Goal: Transaction & Acquisition: Obtain resource

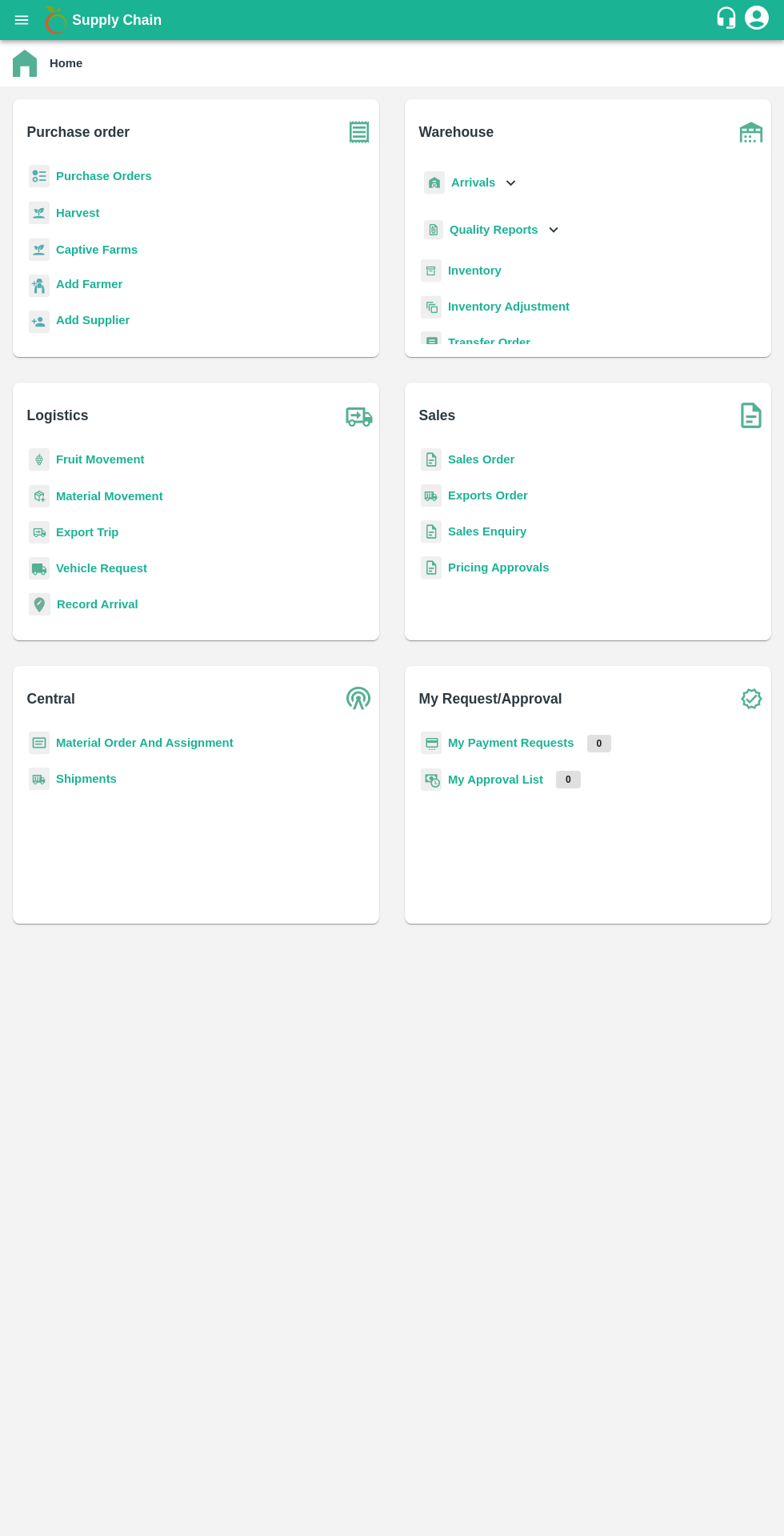
click at [63, 176] on b "Purchase Orders" at bounding box center [103, 176] width 96 height 13
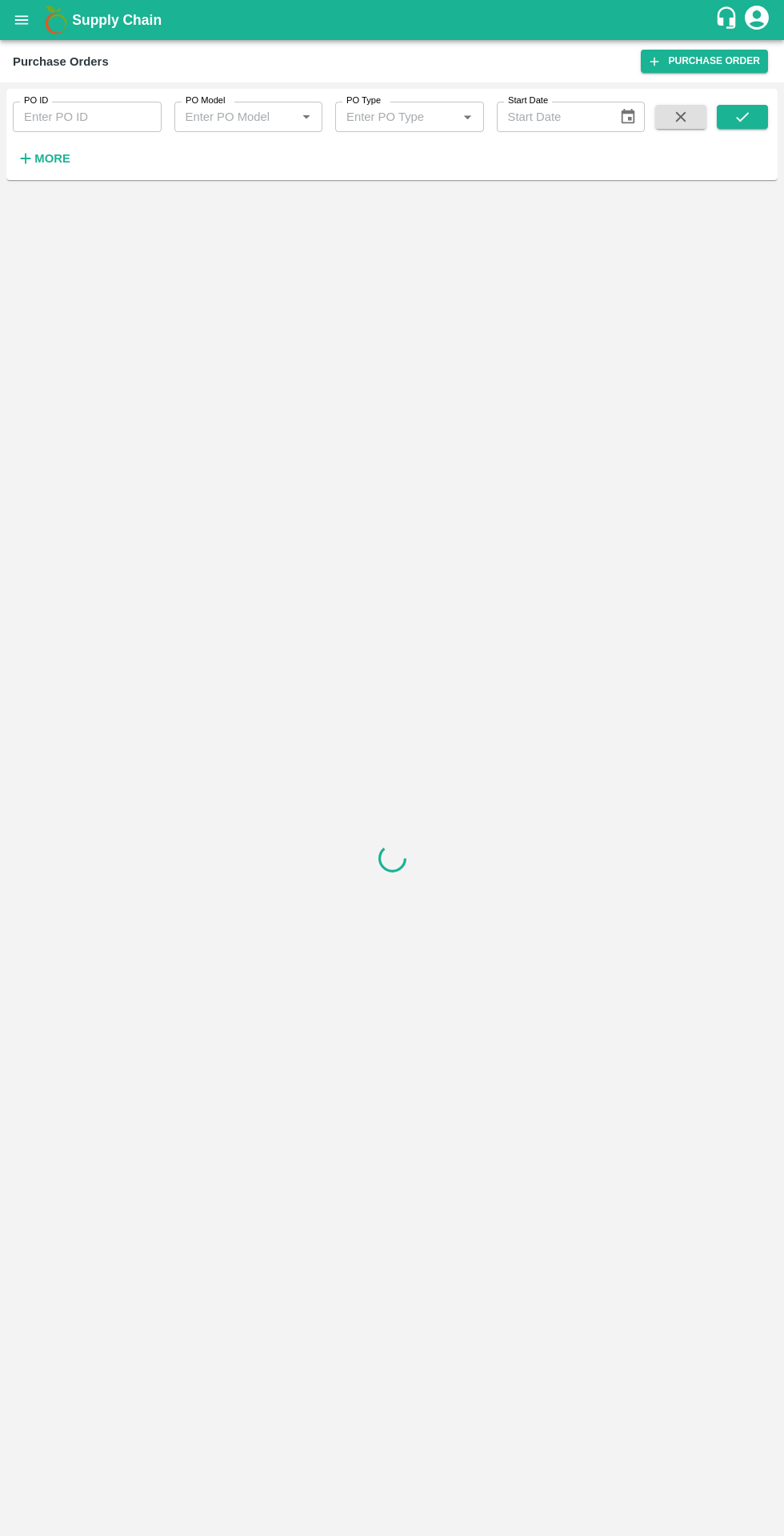
click at [42, 164] on strong "More" at bounding box center [52, 158] width 36 height 13
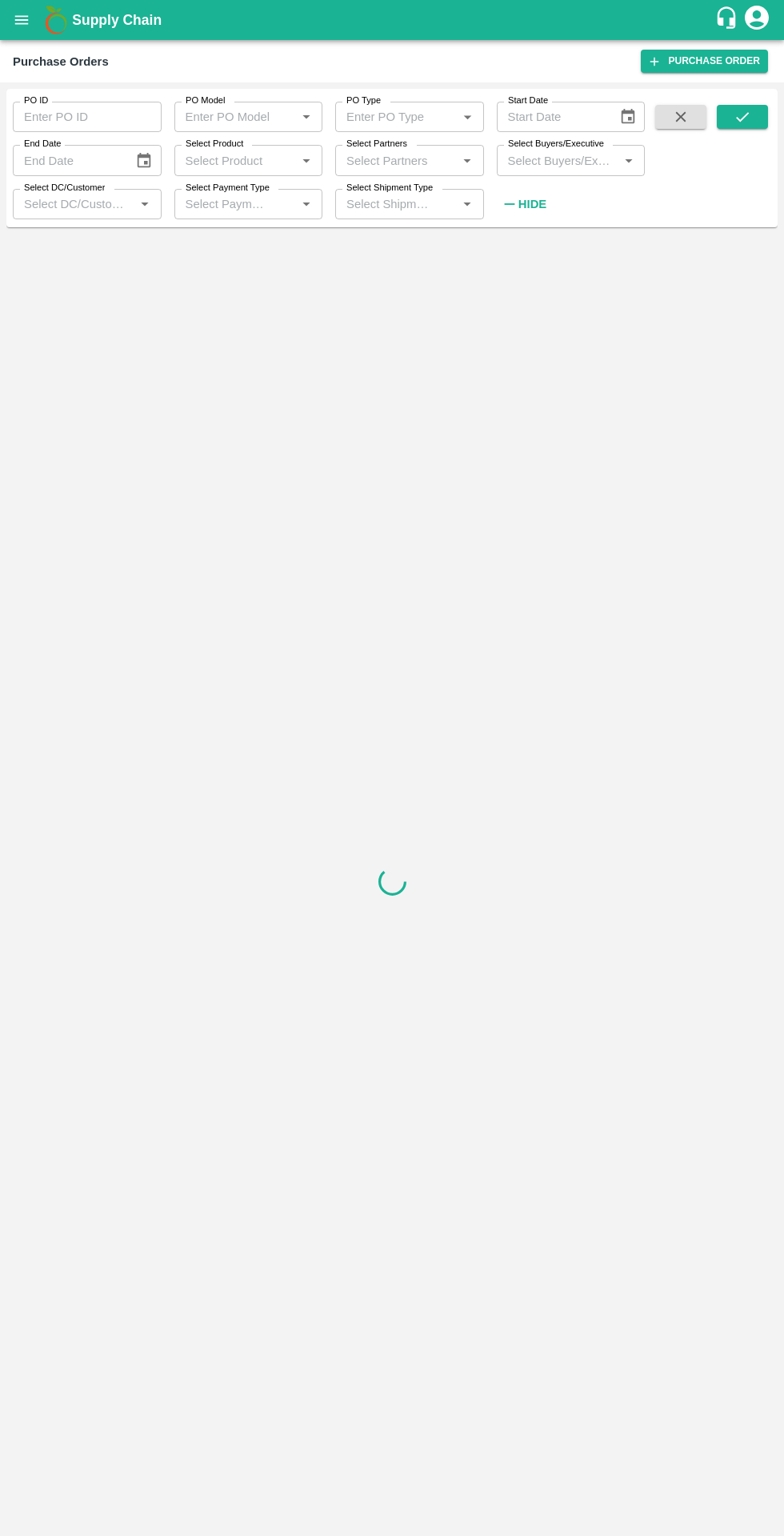
click at [549, 159] on input "Select Buyers/Executive" at bounding box center [557, 160] width 113 height 21
type input "lava"
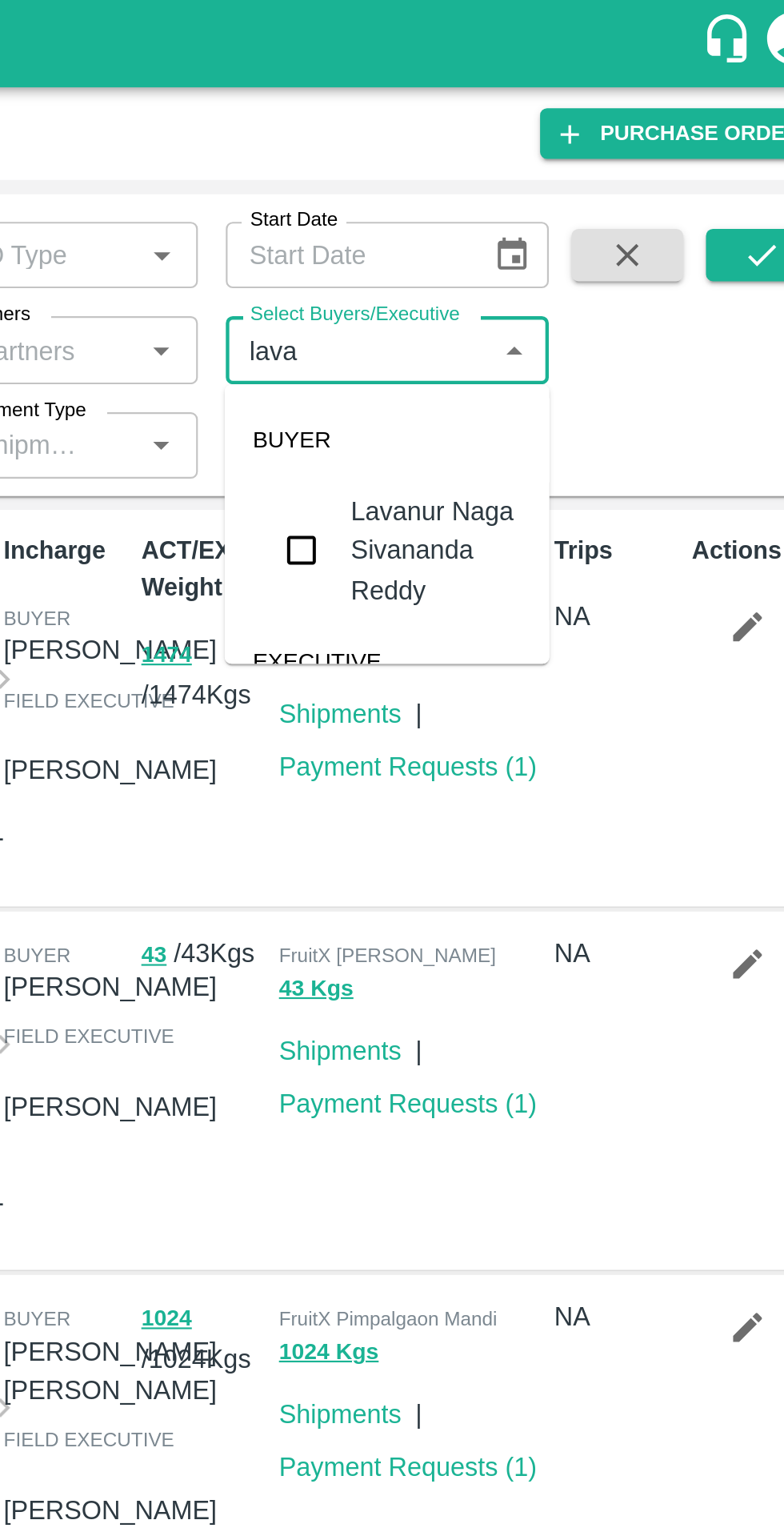
click at [525, 259] on input "checkbox" at bounding box center [531, 252] width 32 height 32
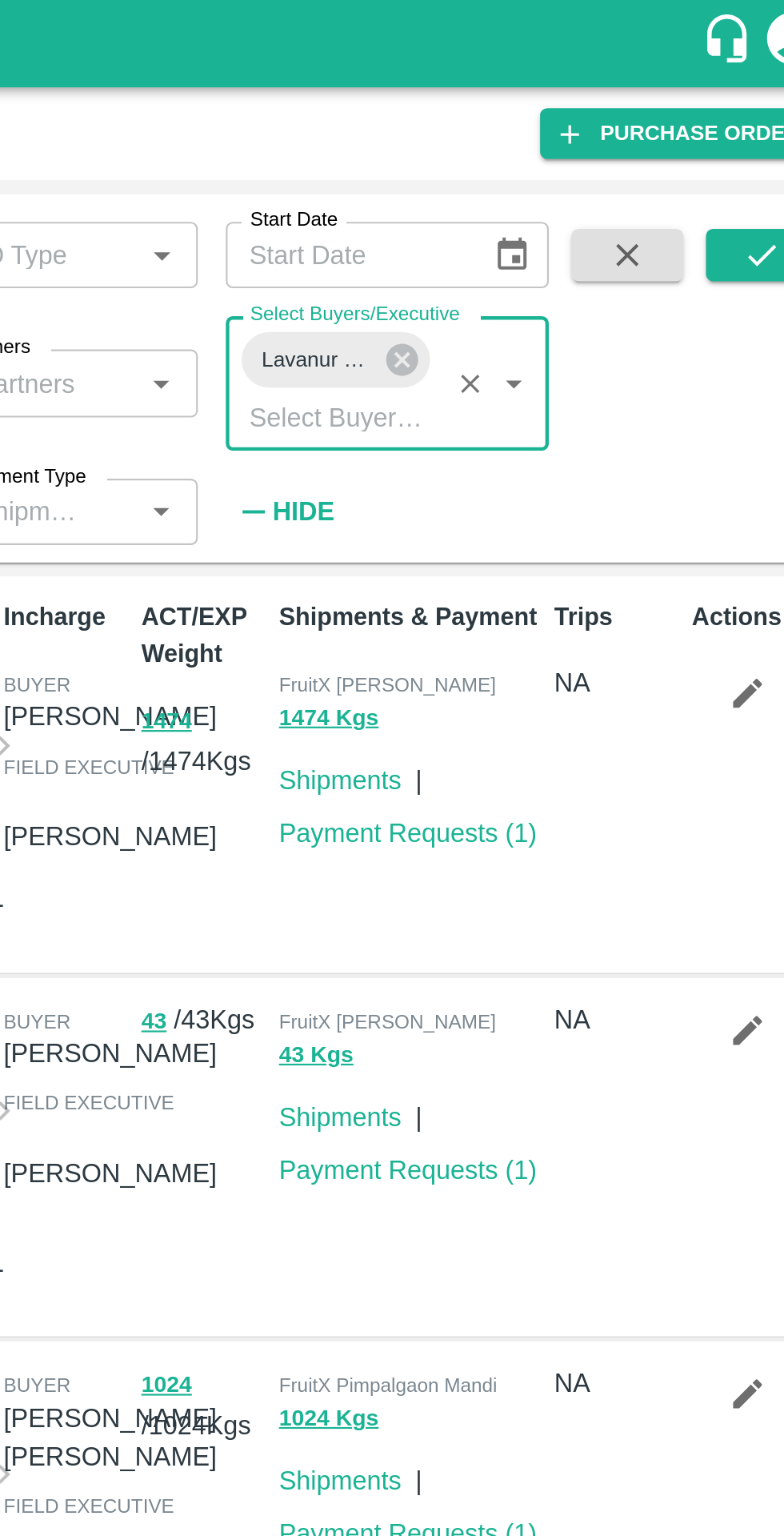
click at [575, 168] on icon at bounding box center [577, 165] width 17 height 17
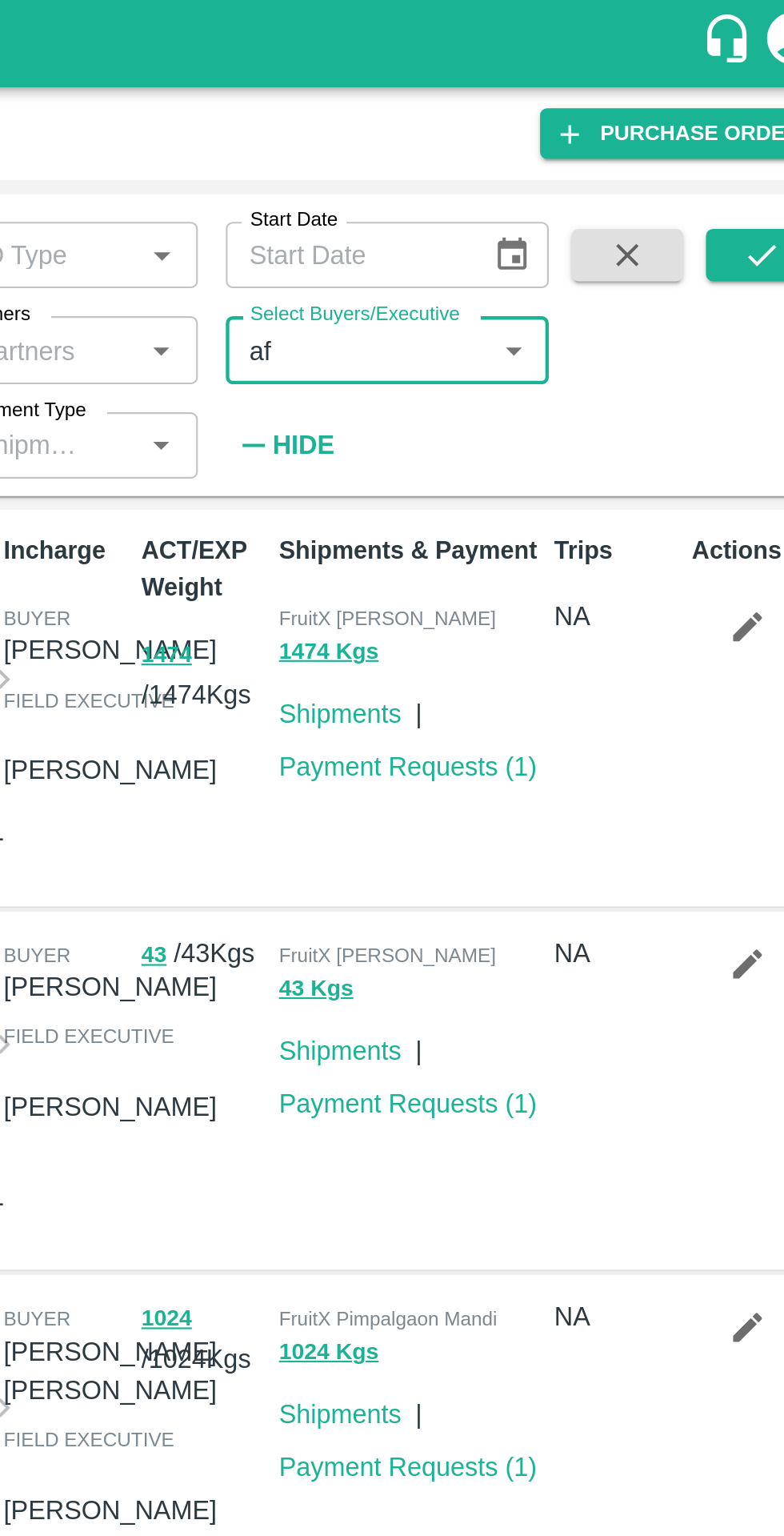
type input "afz"
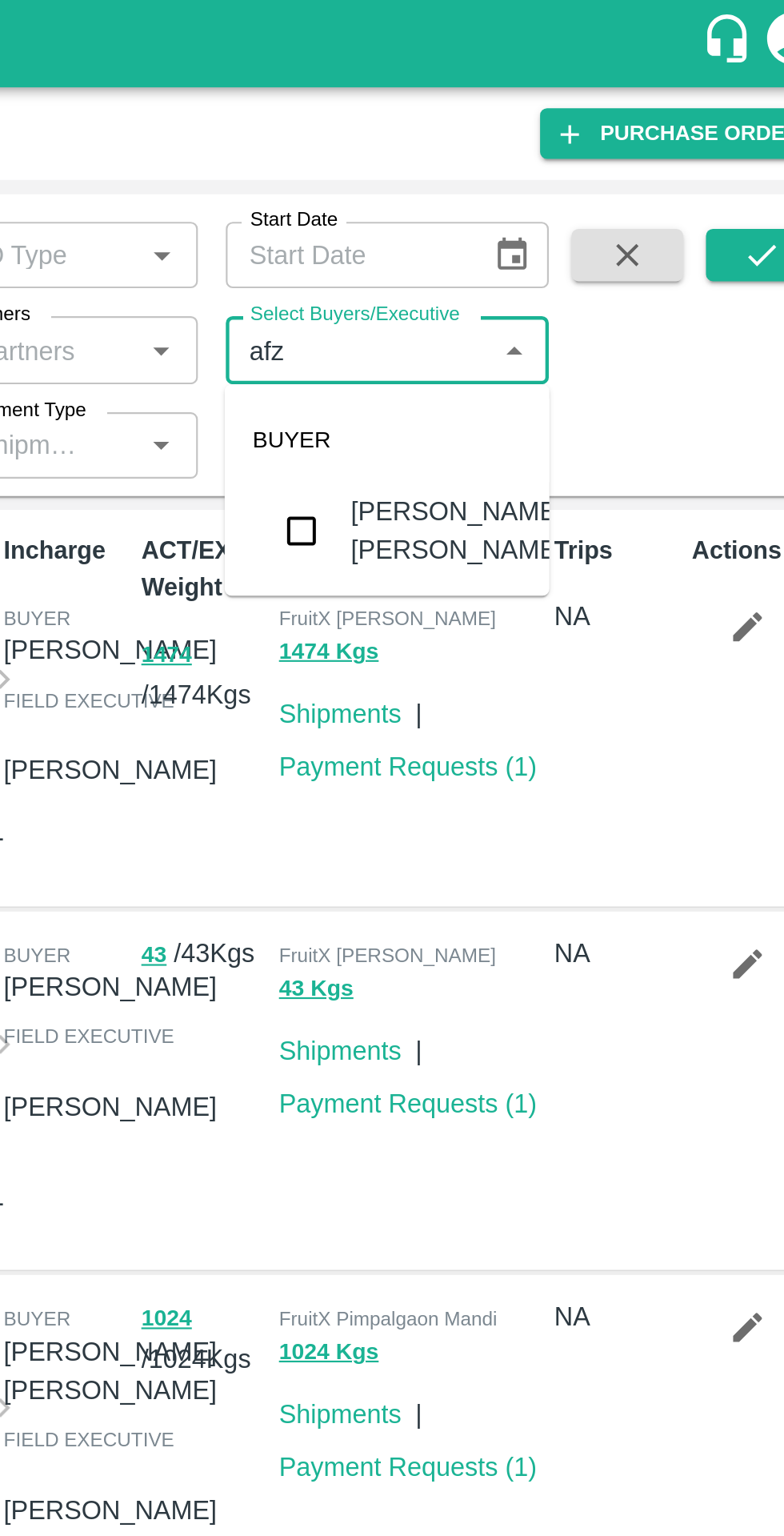
click at [532, 242] on input "checkbox" at bounding box center [531, 243] width 32 height 32
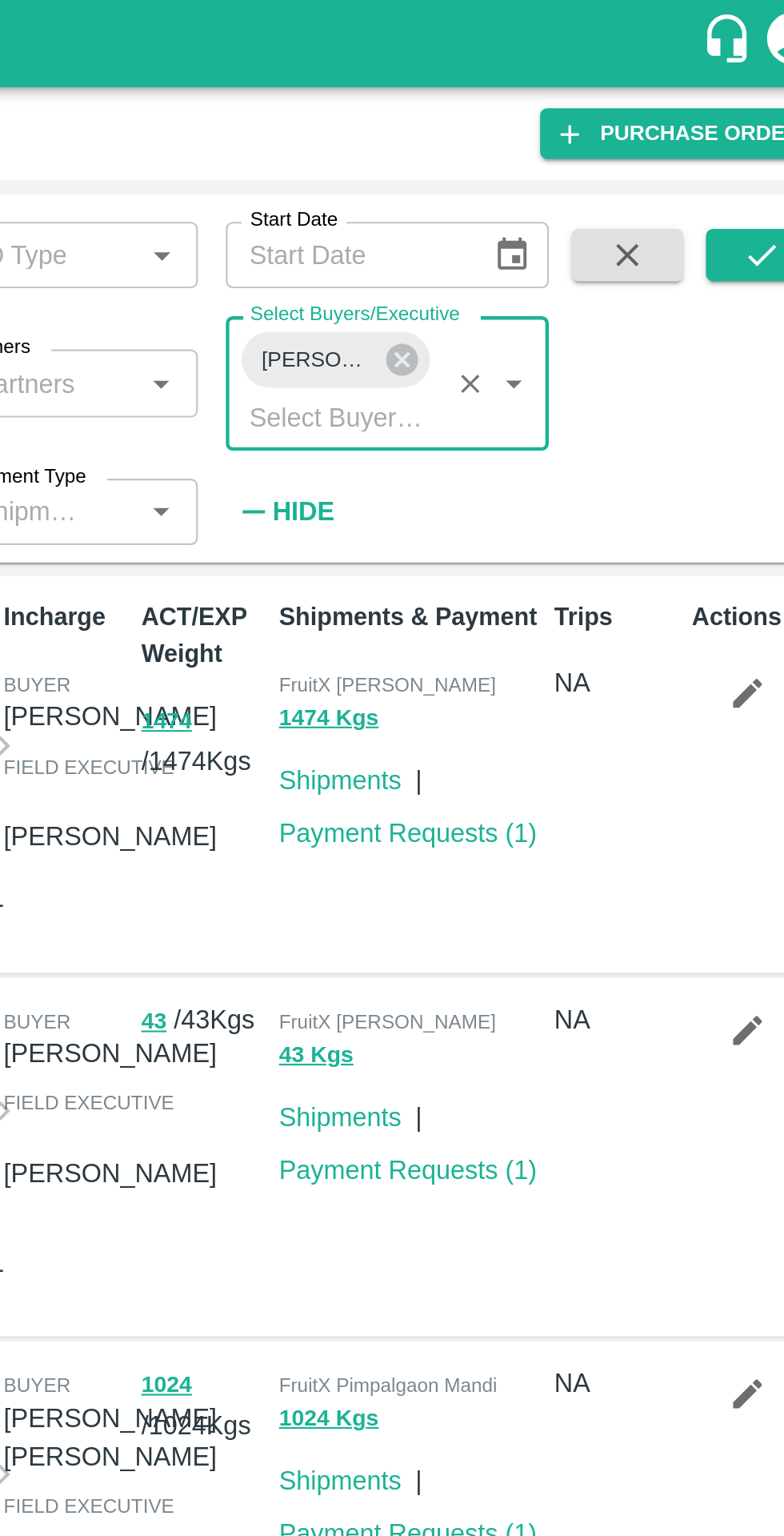
click at [735, 126] on button "submit" at bounding box center [742, 117] width 51 height 24
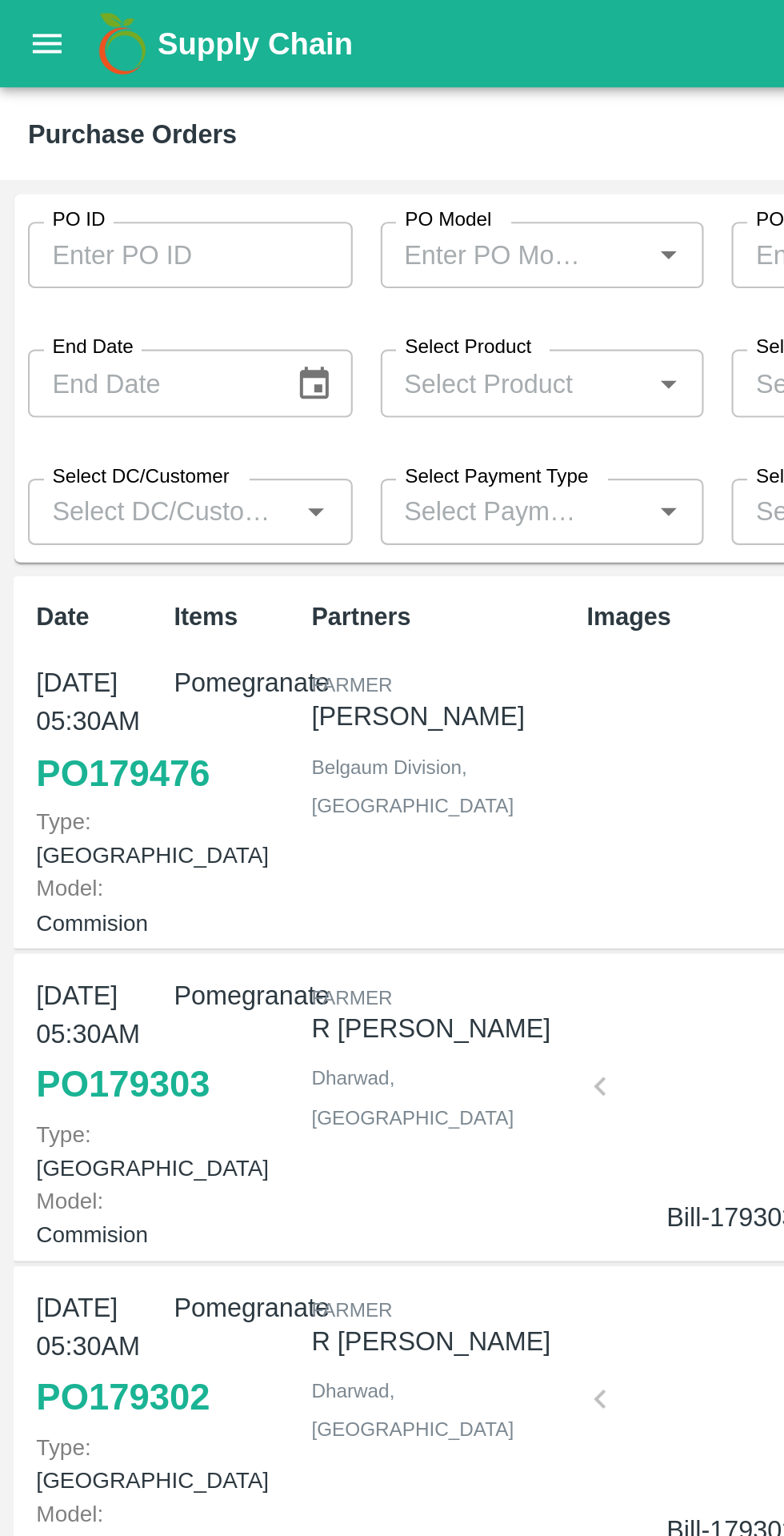
click at [35, 369] on link "PO 179476" at bounding box center [56, 354] width 80 height 28
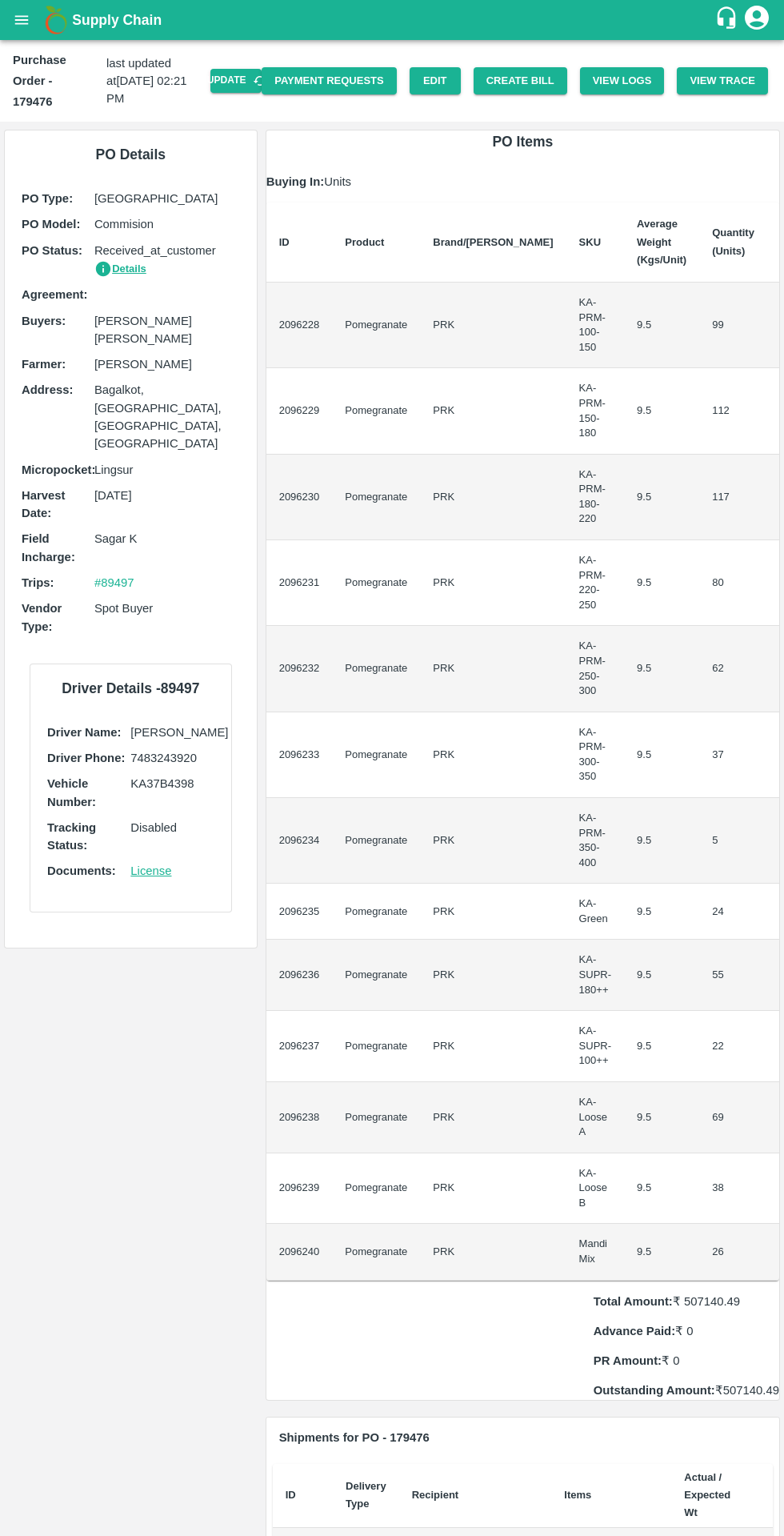
click at [246, 80] on button "Update" at bounding box center [236, 80] width 51 height 23
click at [521, 78] on button "Create Bill" at bounding box center [521, 81] width 93 height 28
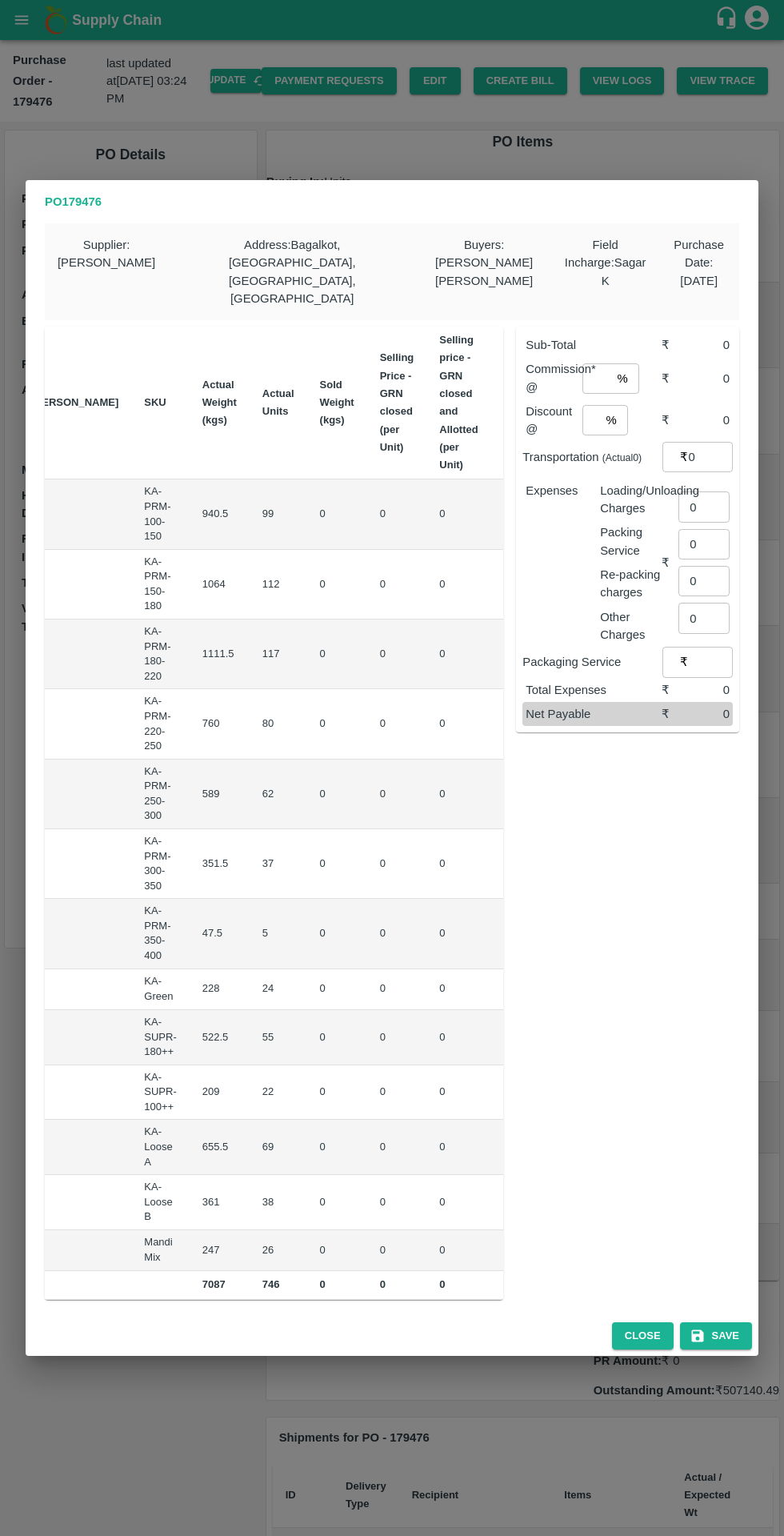
scroll to position [0, 190]
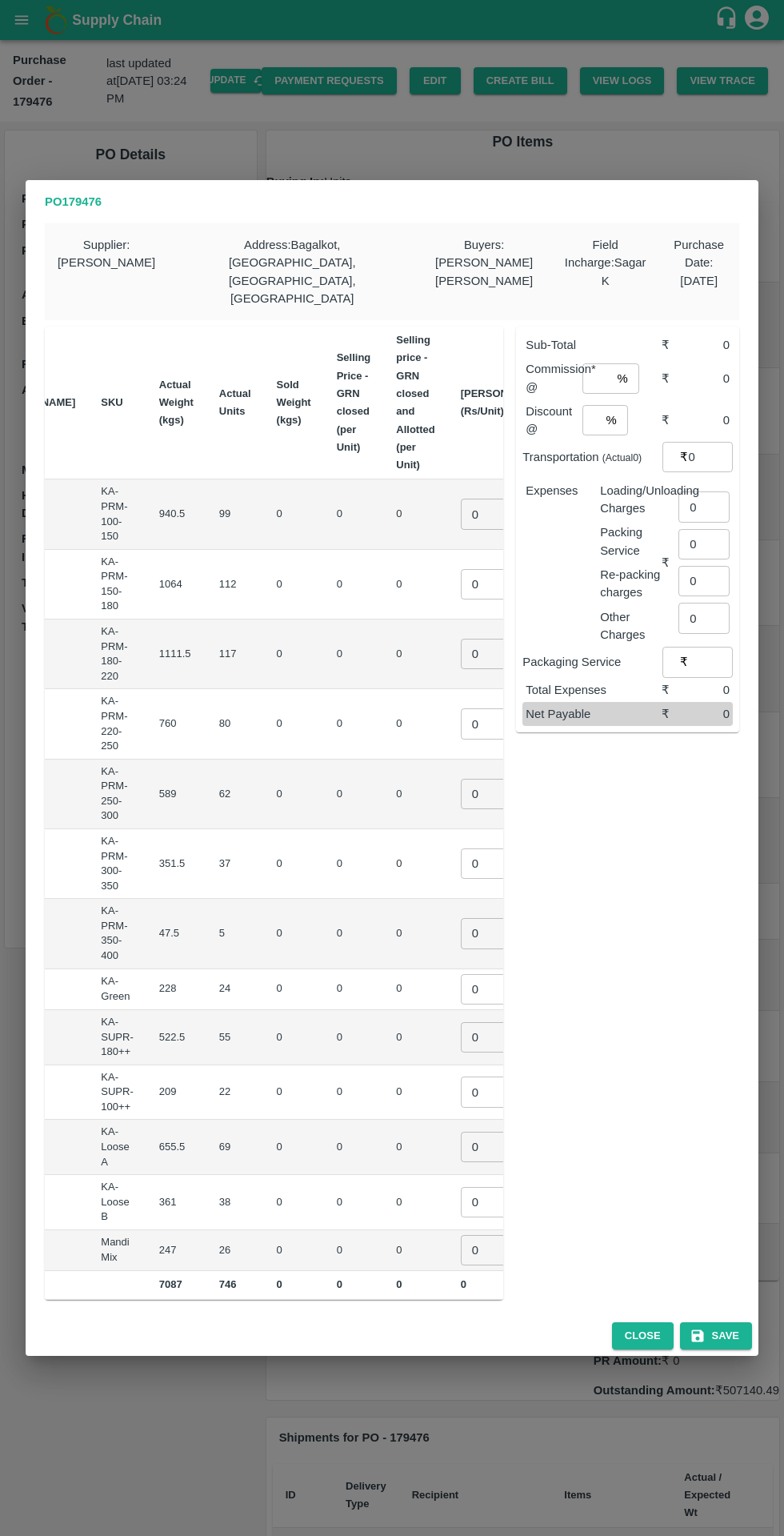
click at [461, 499] on input "0" at bounding box center [493, 514] width 64 height 30
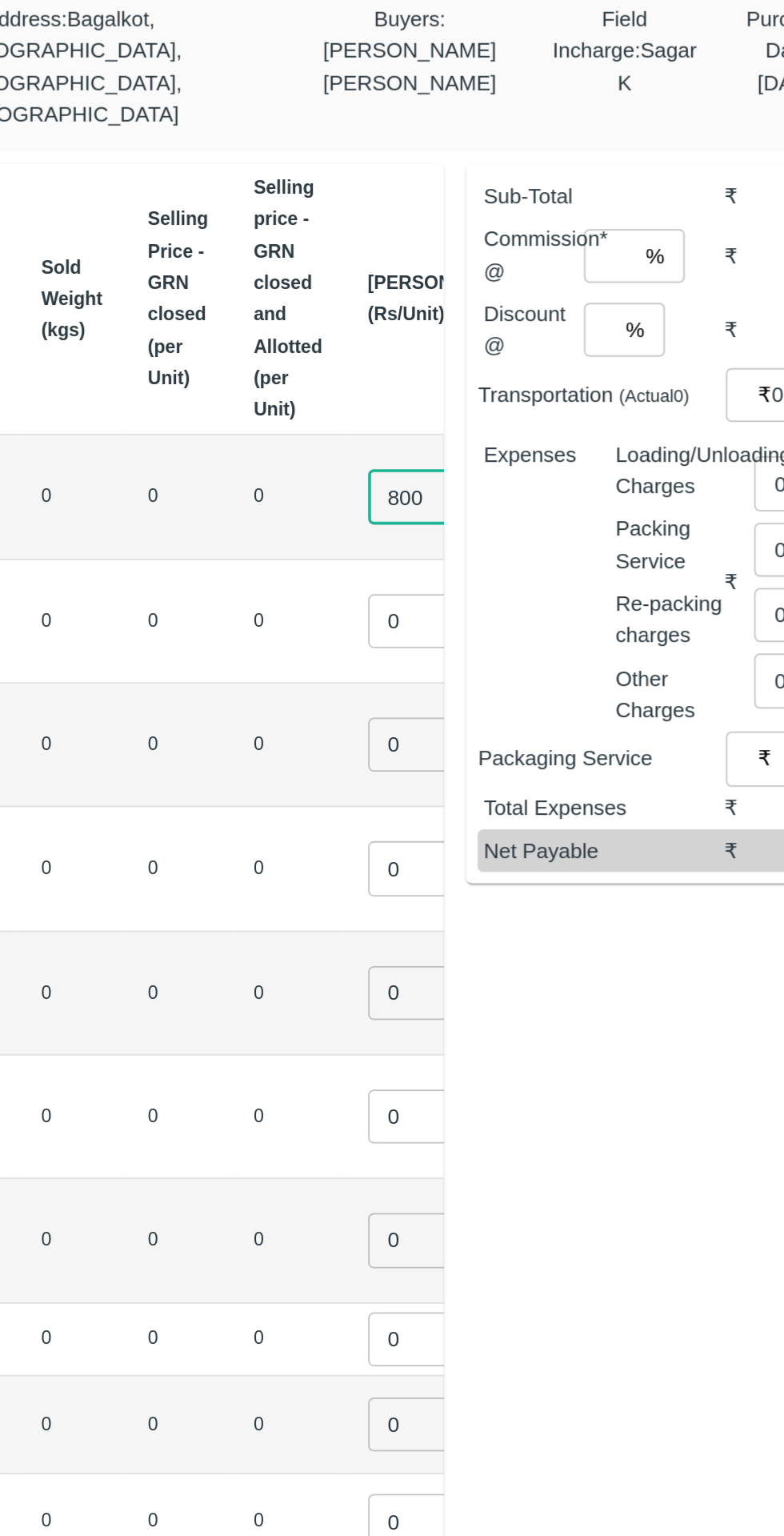
type input "800"
click at [461, 569] on input "0" at bounding box center [493, 584] width 64 height 30
type input "900"
click at [461, 639] on input "0" at bounding box center [493, 654] width 64 height 30
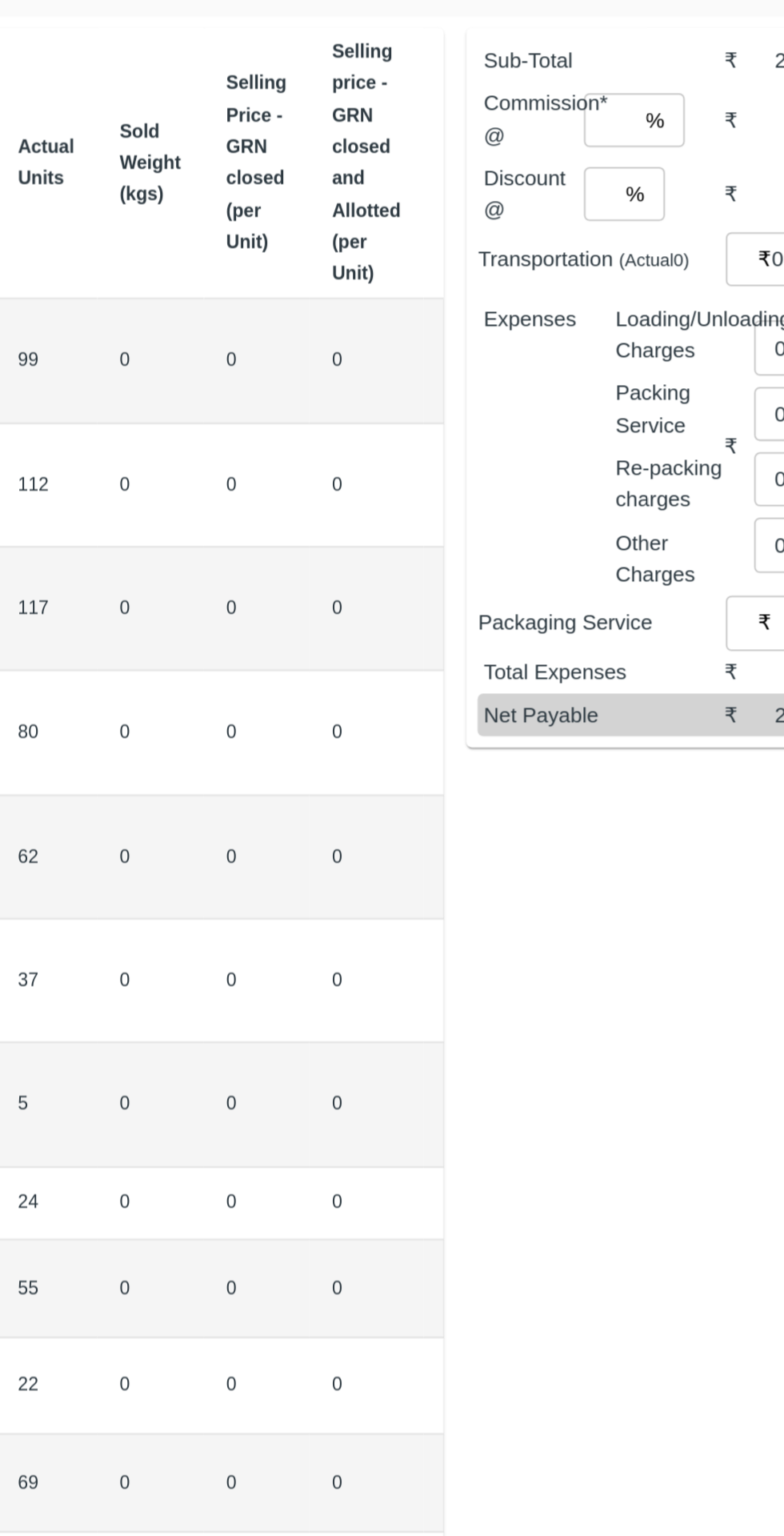
scroll to position [0, 146]
type input "1000"
click at [505, 709] on input "0" at bounding box center [537, 723] width 64 height 30
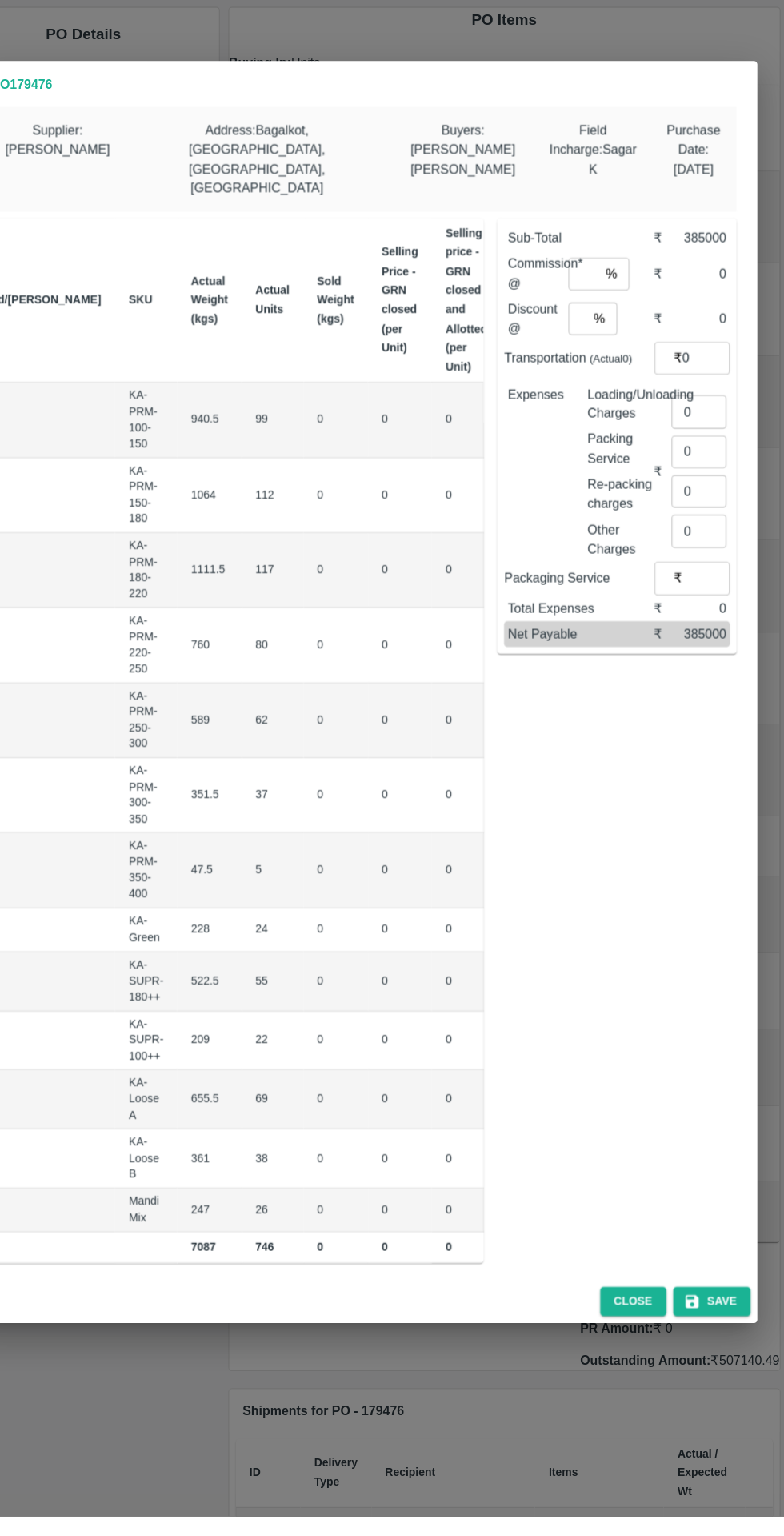
scroll to position [0, 107]
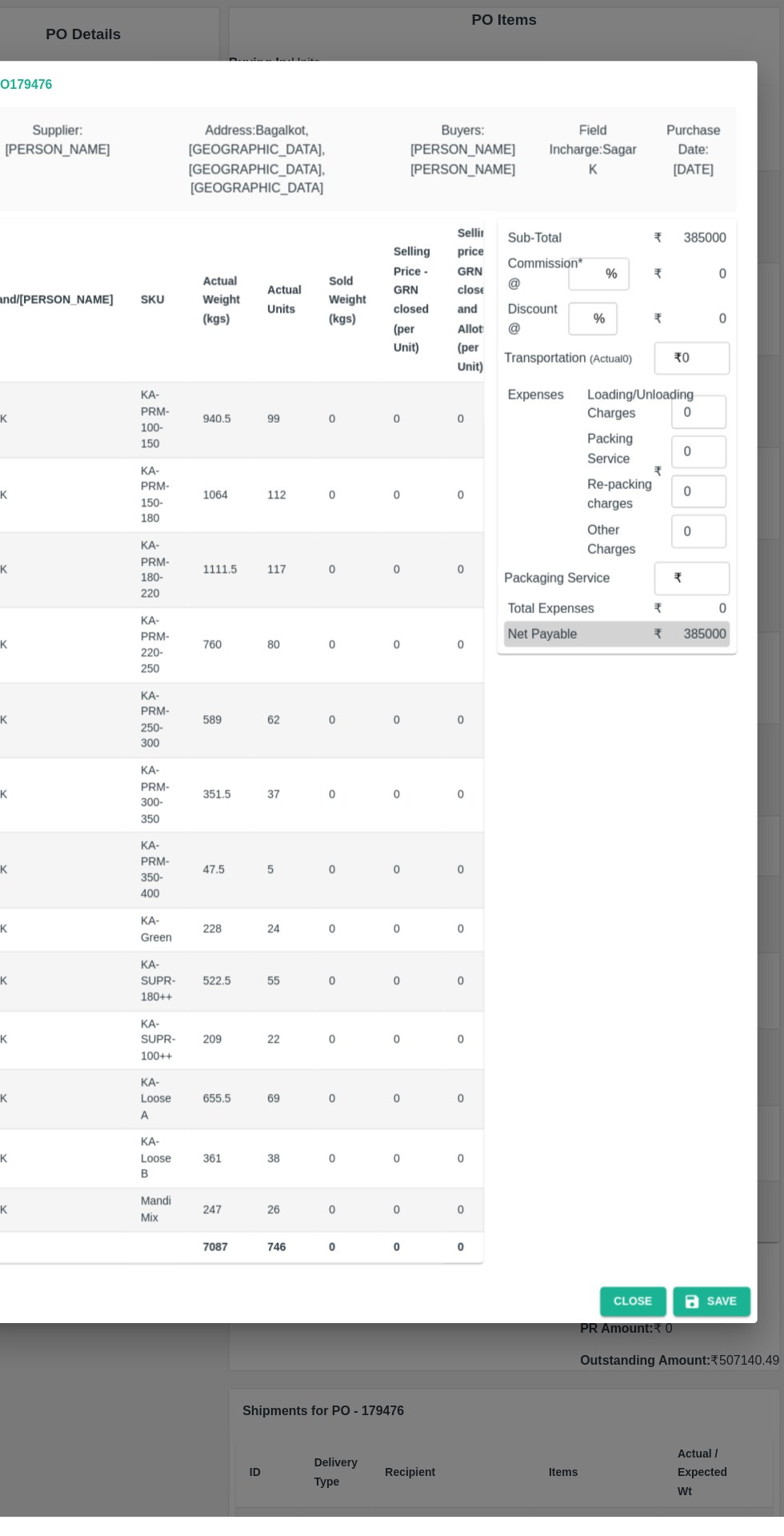
type input "1100"
click at [544, 779] on input "0" at bounding box center [576, 794] width 64 height 30
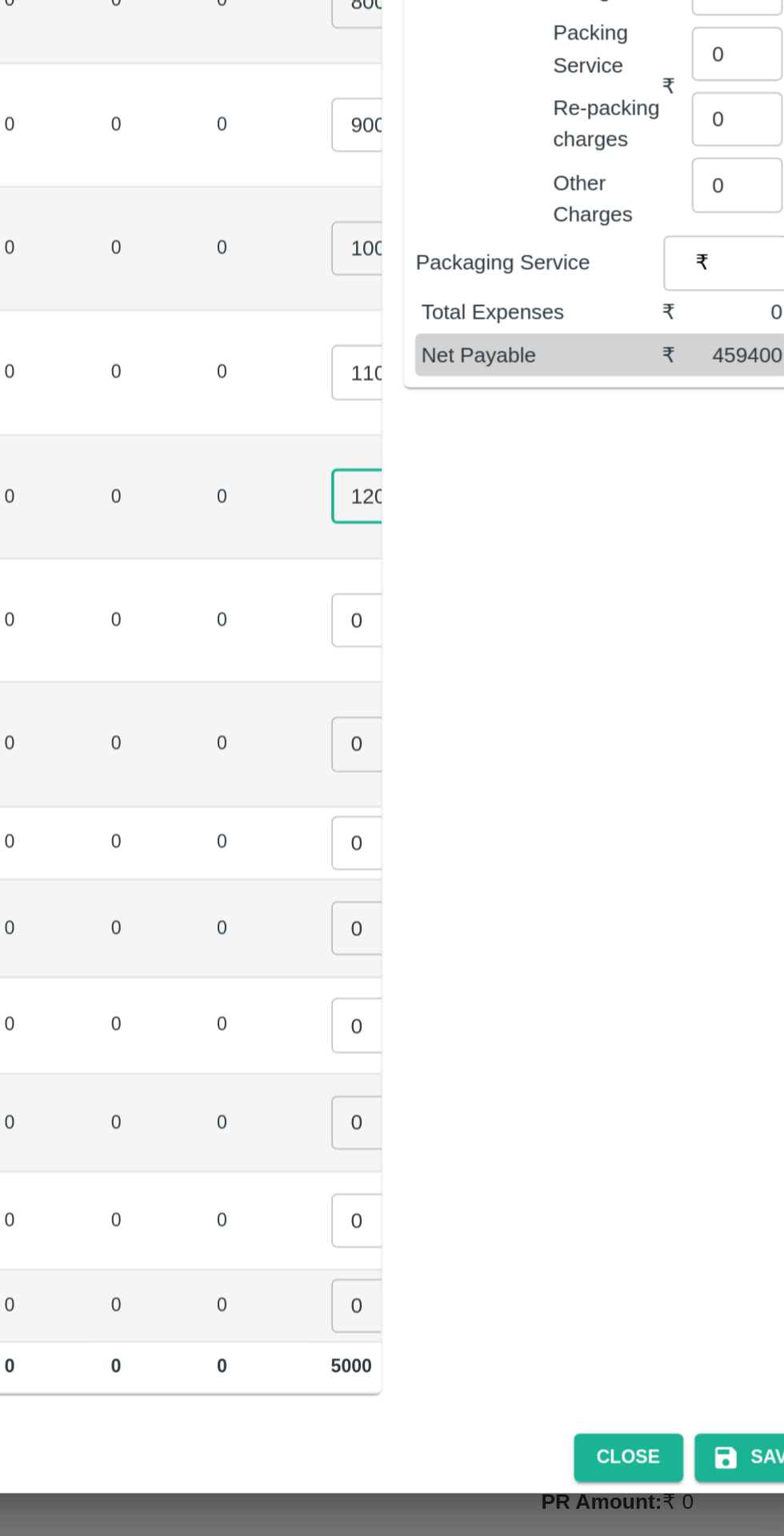
scroll to position [0, 185]
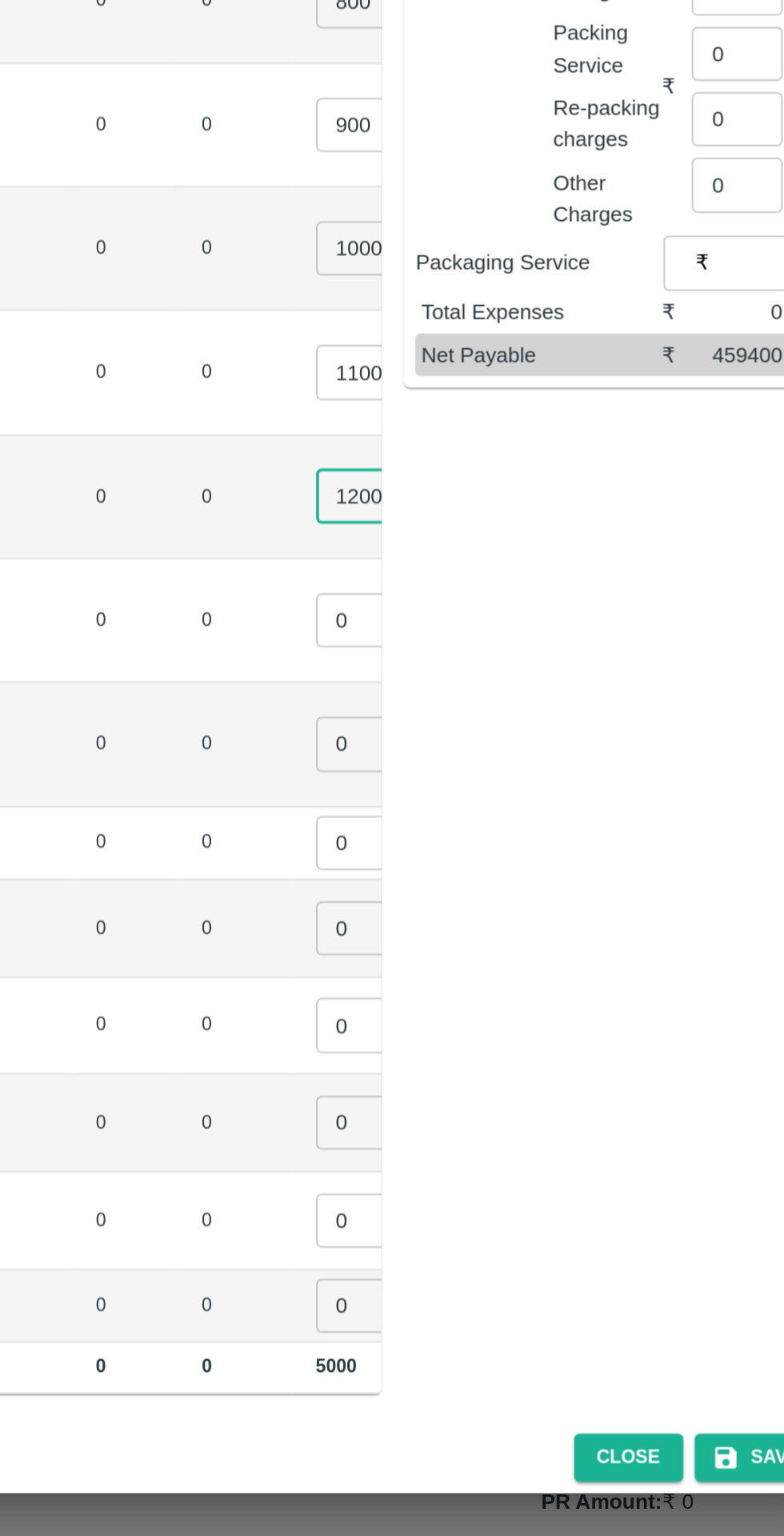
type input "1200"
click at [467, 849] on input "0" at bounding box center [499, 863] width 64 height 30
click at [467, 918] on input "0" at bounding box center [499, 933] width 64 height 30
click at [454, 847] on td "1300 ​" at bounding box center [510, 864] width 113 height 70
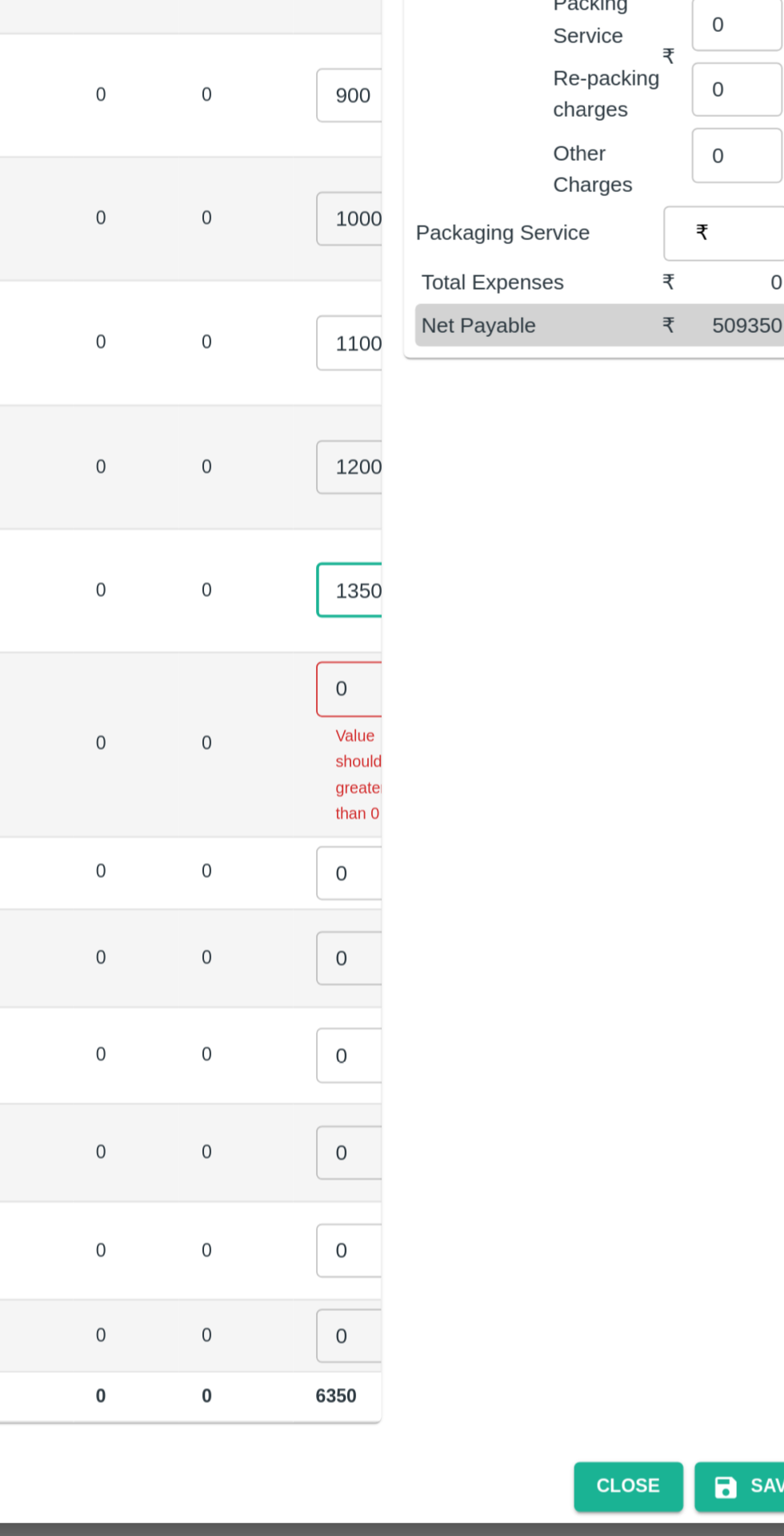
type input "1350"
click at [467, 887] on input "0" at bounding box center [499, 902] width 64 height 30
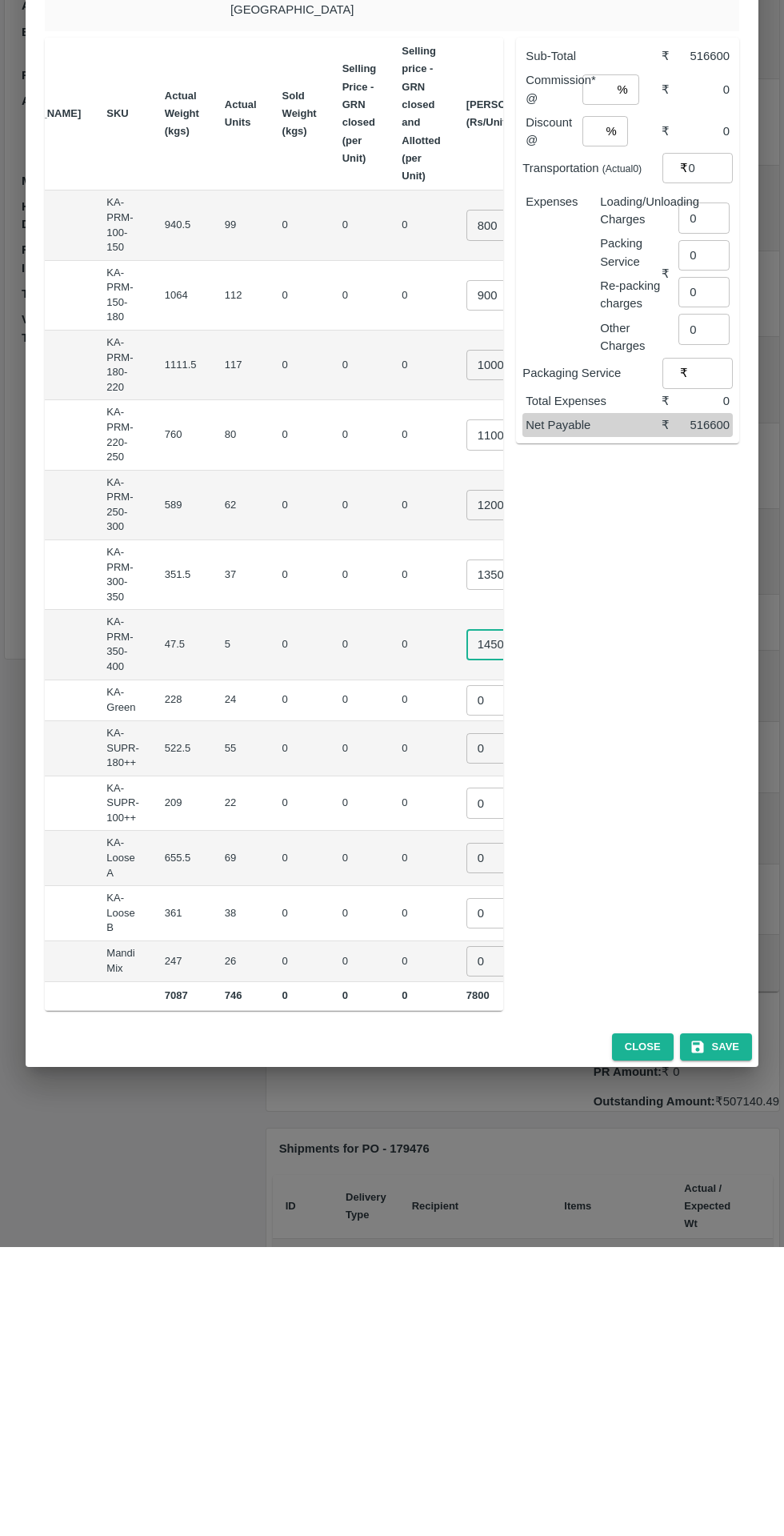
click at [467, 918] on input "1450" at bounding box center [499, 933] width 64 height 30
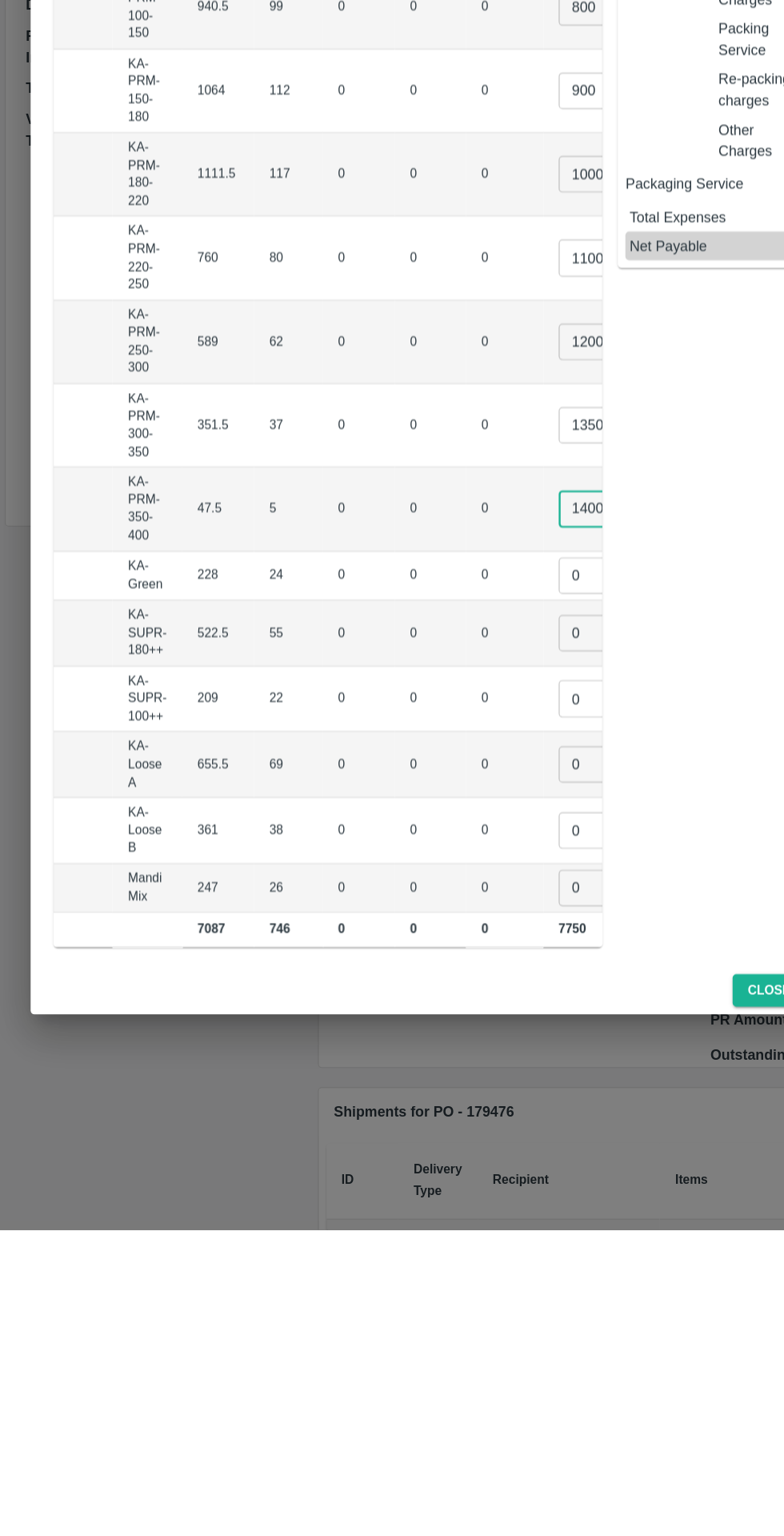
type input "1400"
click at [467, 849] on input "1350" at bounding box center [499, 863] width 64 height 30
click at [467, 974] on input "0" at bounding box center [499, 989] width 64 height 30
type input "700"
click at [467, 1022] on input "0" at bounding box center [499, 1037] width 64 height 30
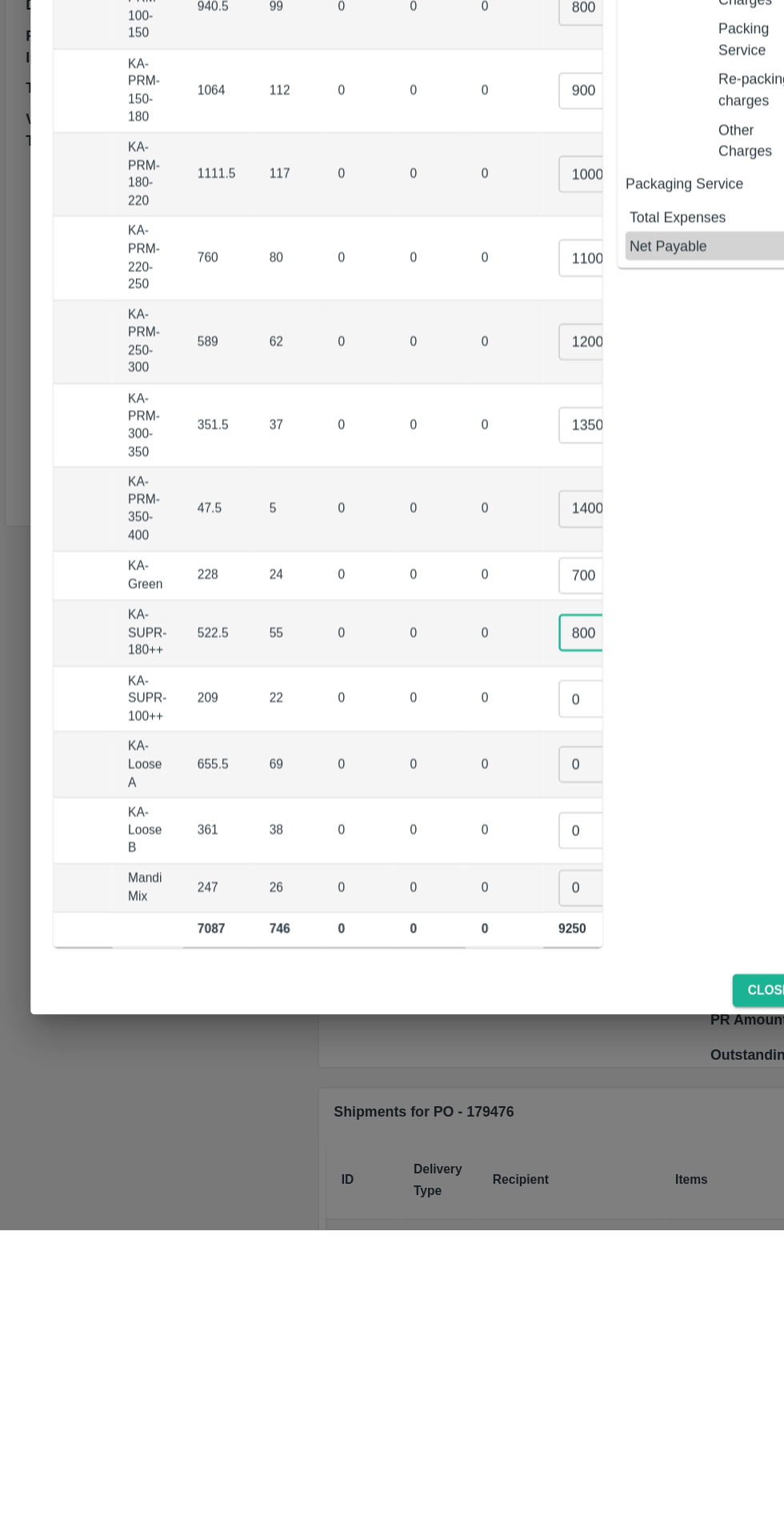
type input "800"
click at [467, 1077] on input "0" at bounding box center [499, 1091] width 64 height 30
type input "600"
click at [467, 1131] on input "0" at bounding box center [499, 1146] width 64 height 30
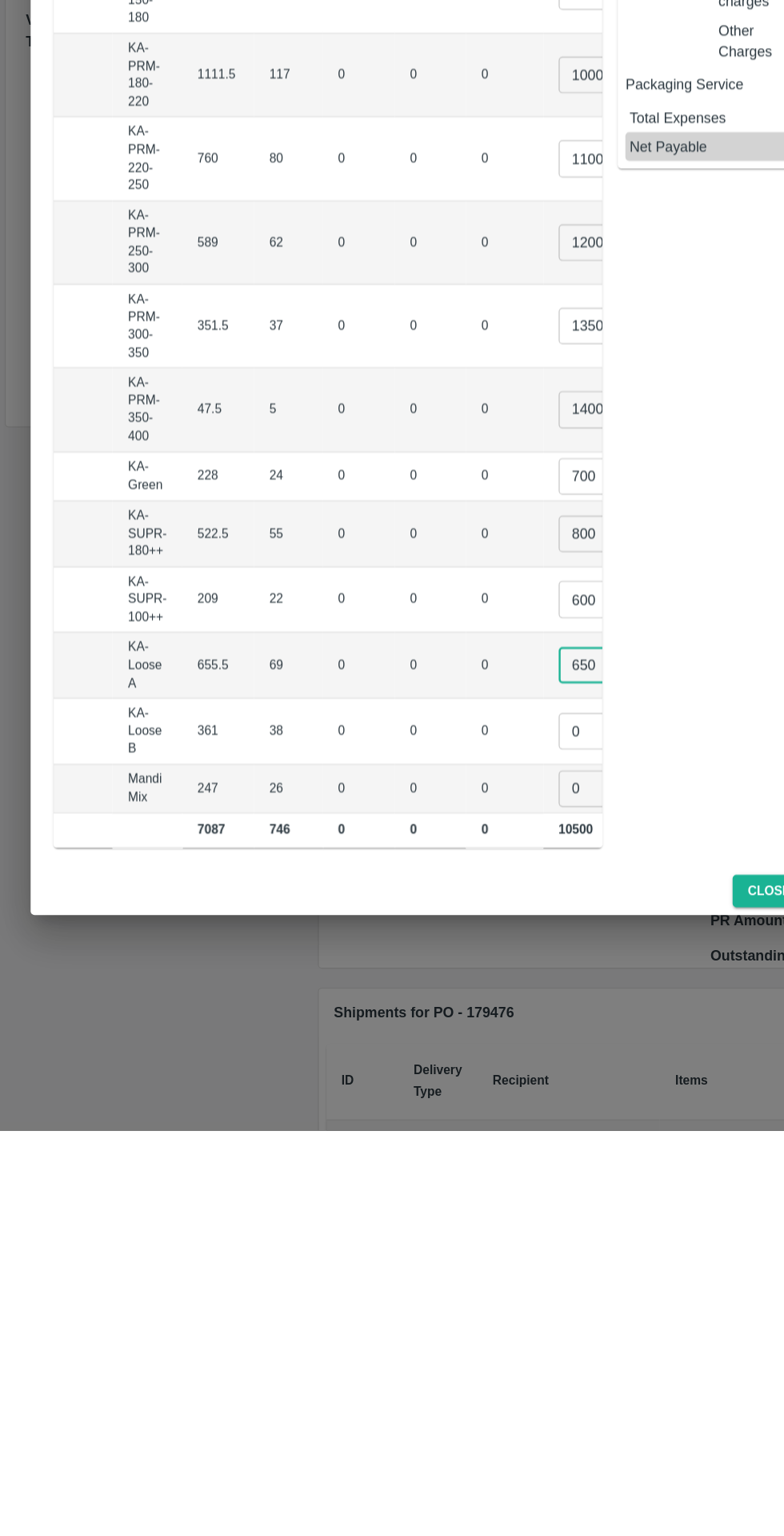
type input "650"
click at [467, 1187] on input "0" at bounding box center [499, 1202] width 64 height 30
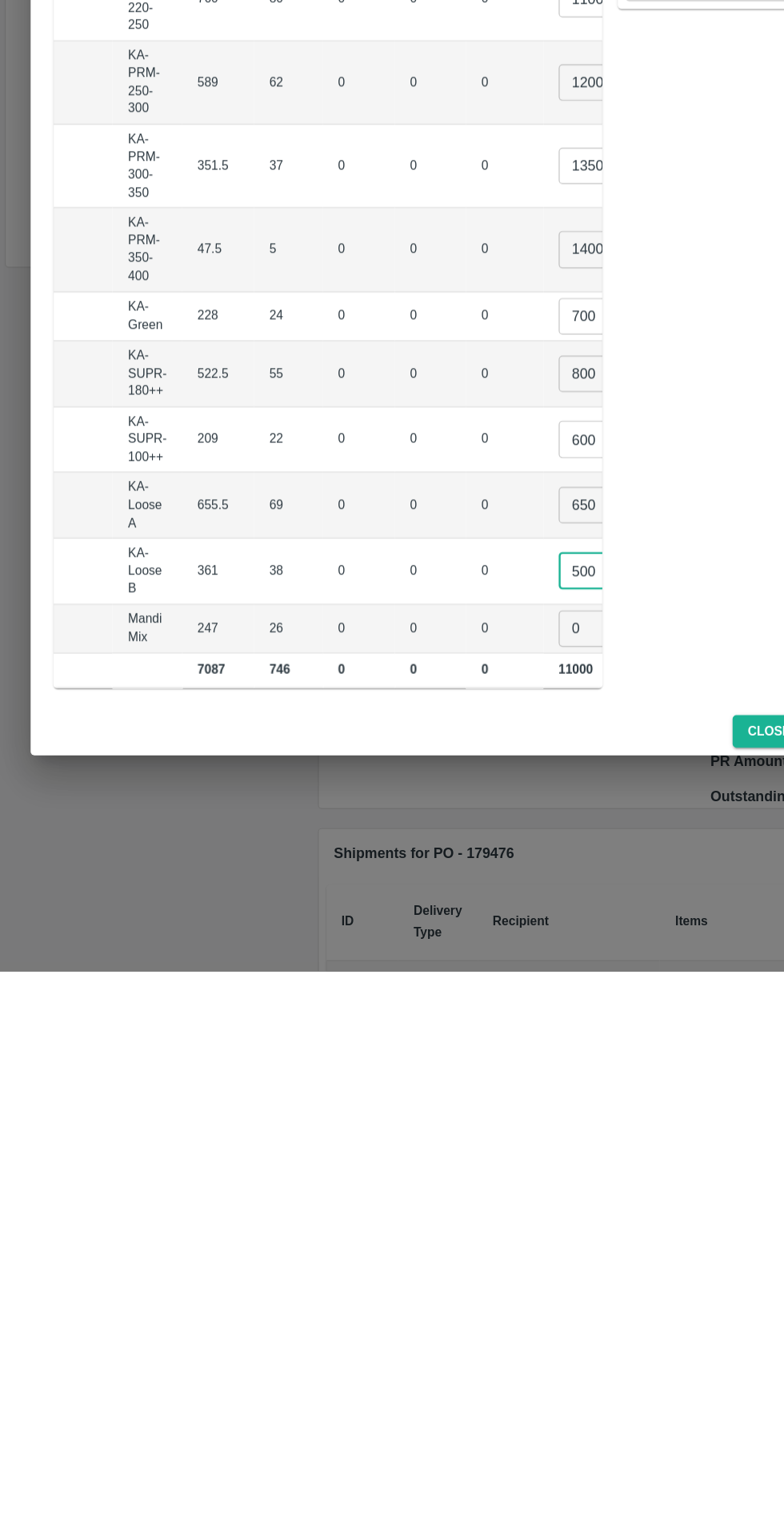
type input "500"
click at [467, 1240] on input "0" at bounding box center [499, 1249] width 64 height 30
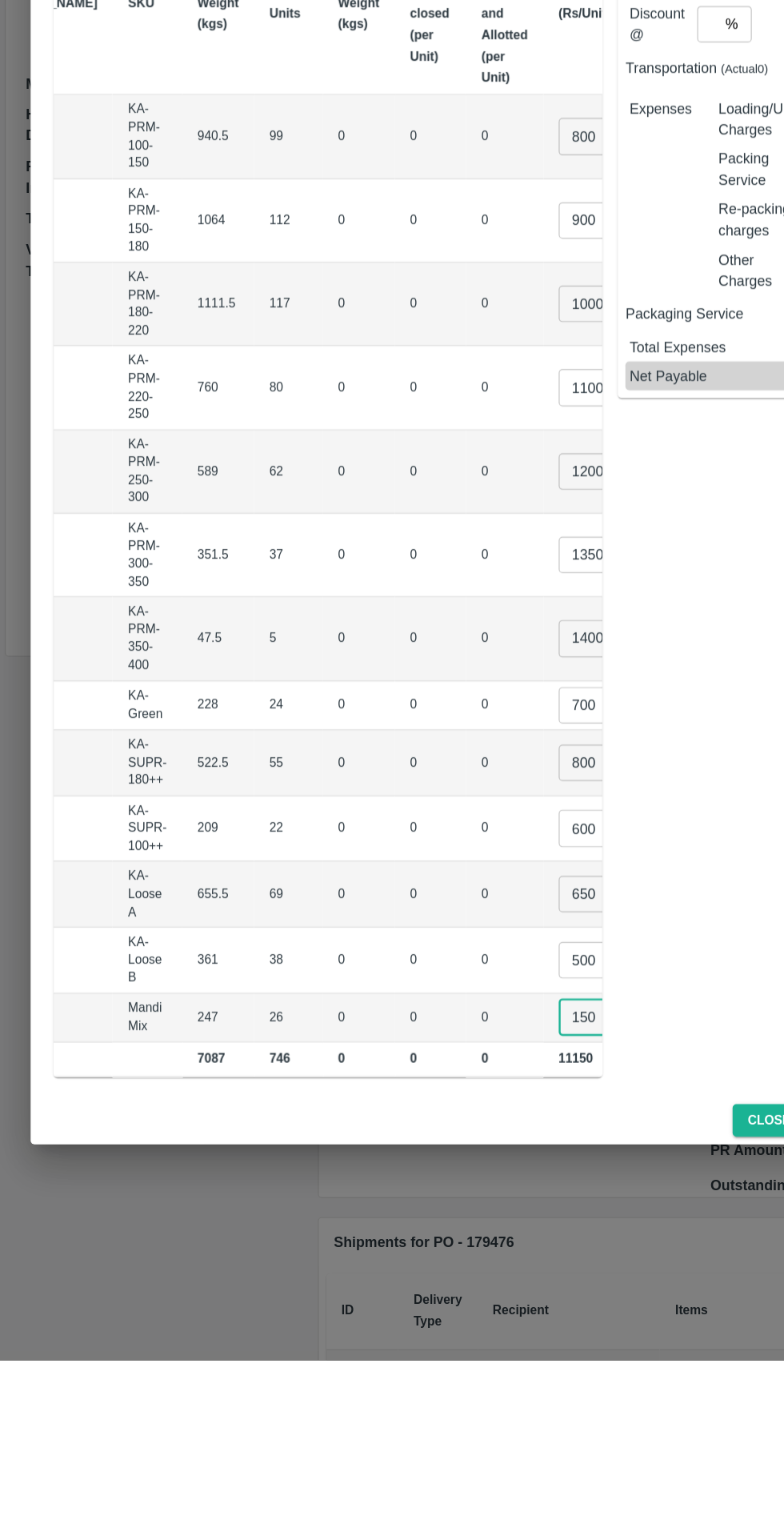
scroll to position [0, 207]
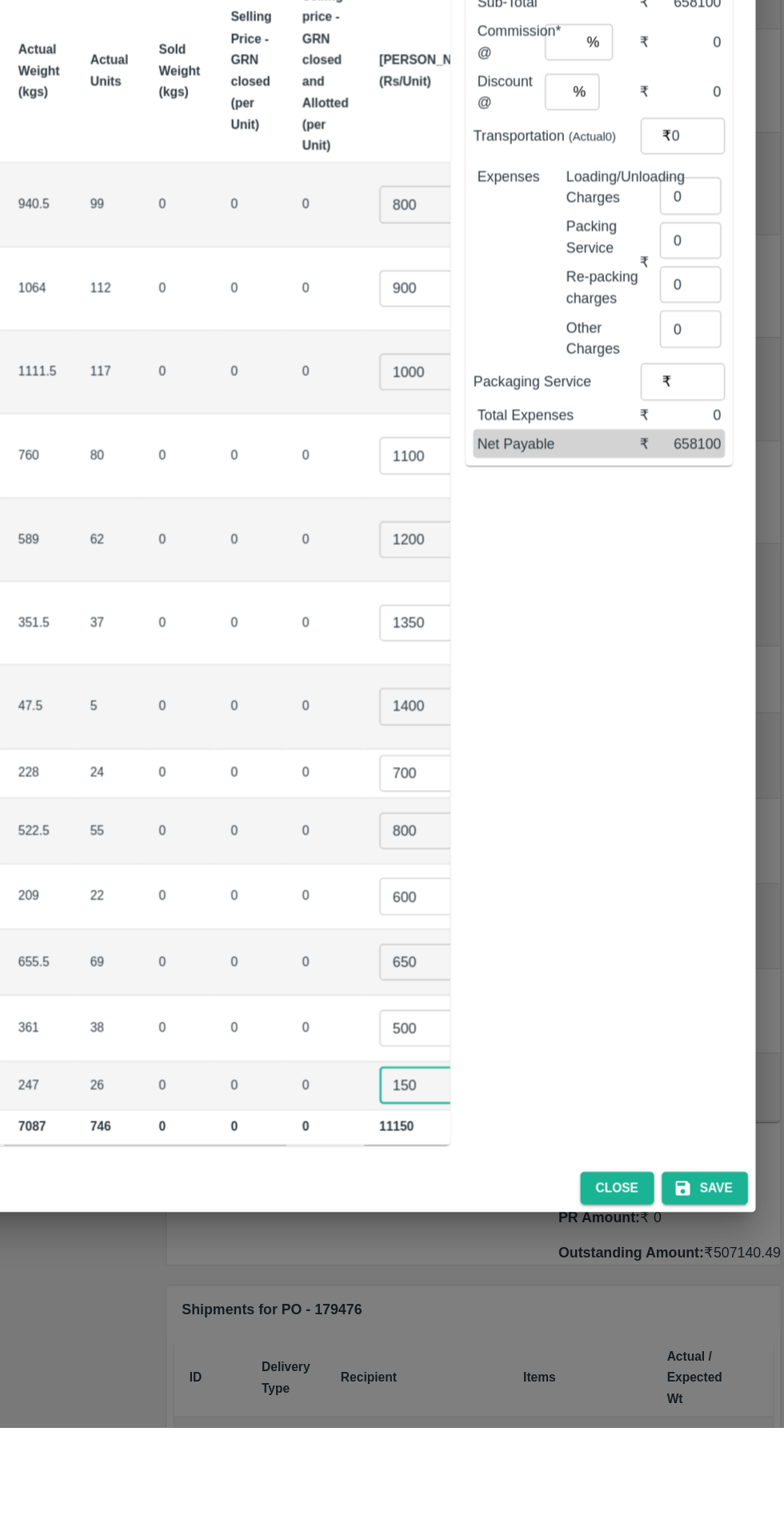
type input "150"
click at [444, 918] on input "1400" at bounding box center [476, 933] width 64 height 30
click at [247, 829] on td "0" at bounding box center [277, 864] width 60 height 70
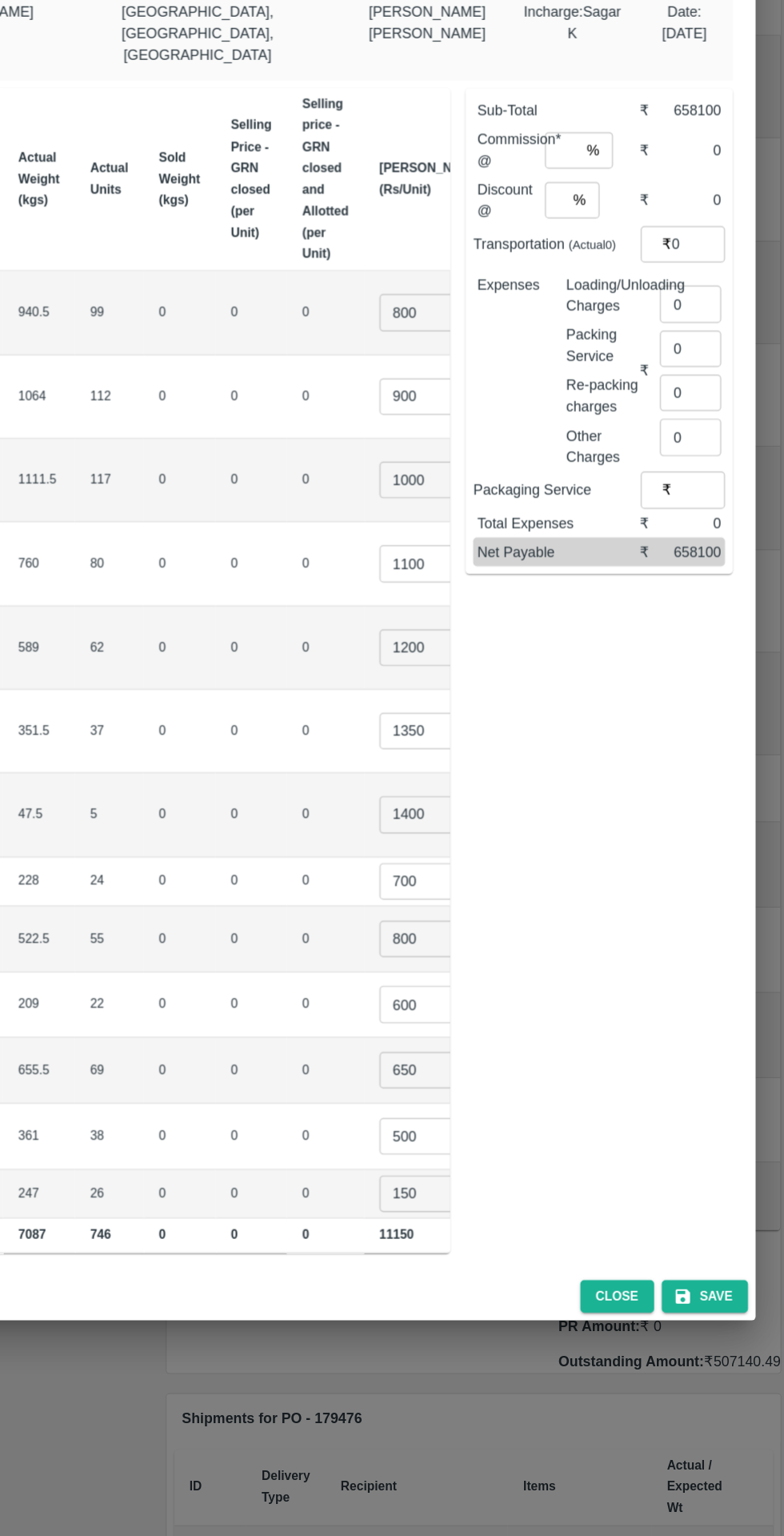
click at [444, 918] on input "1400" at bounding box center [476, 933] width 64 height 30
type input "1450"
click at [307, 829] on td "0" at bounding box center [338, 864] width 60 height 70
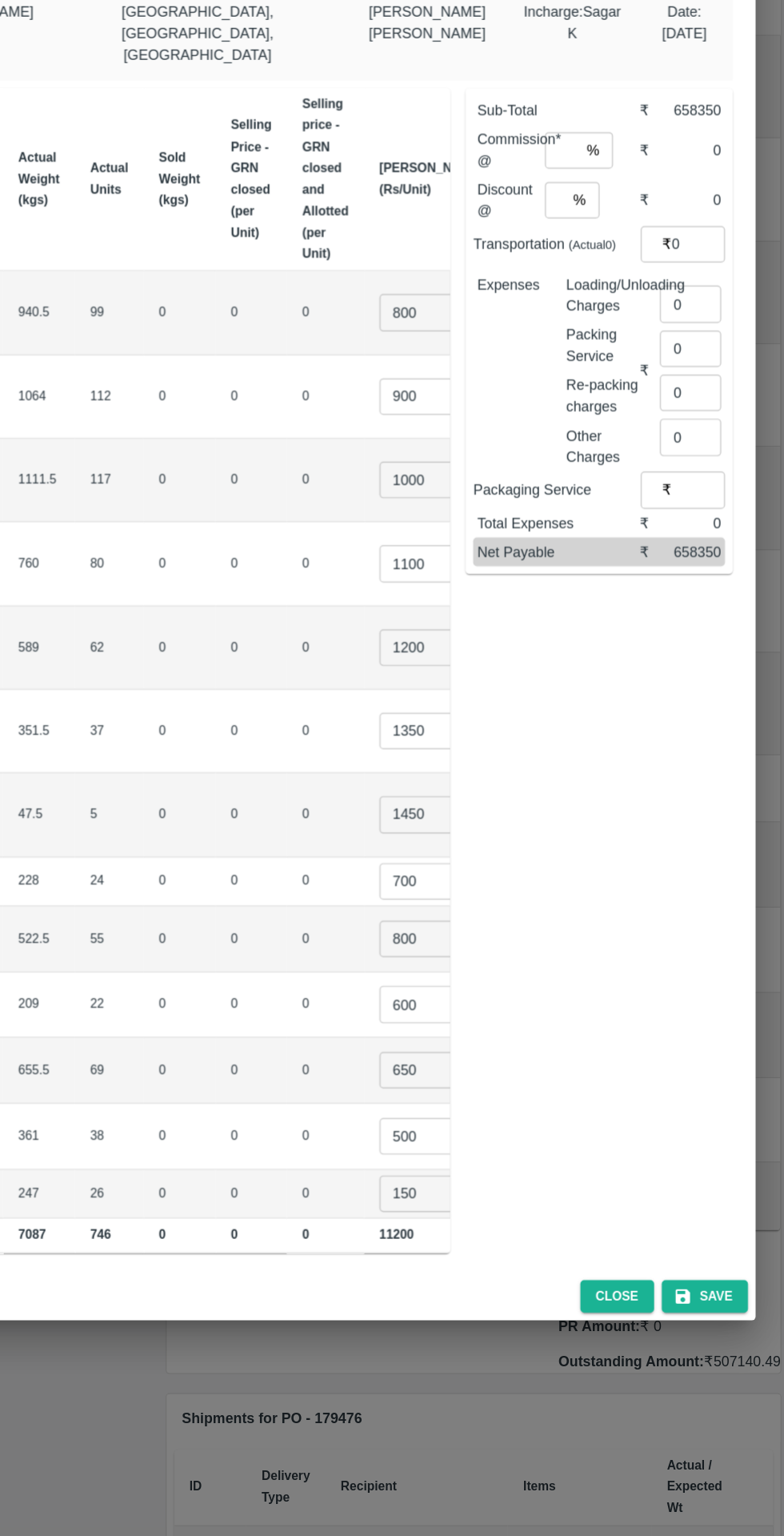
click at [603, 363] on input "number" at bounding box center [596, 378] width 28 height 30
type input "8"
click at [702, 442] on input "0" at bounding box center [710, 457] width 45 height 30
click at [444, 849] on input "1350" at bounding box center [476, 863] width 64 height 30
type input "1300"
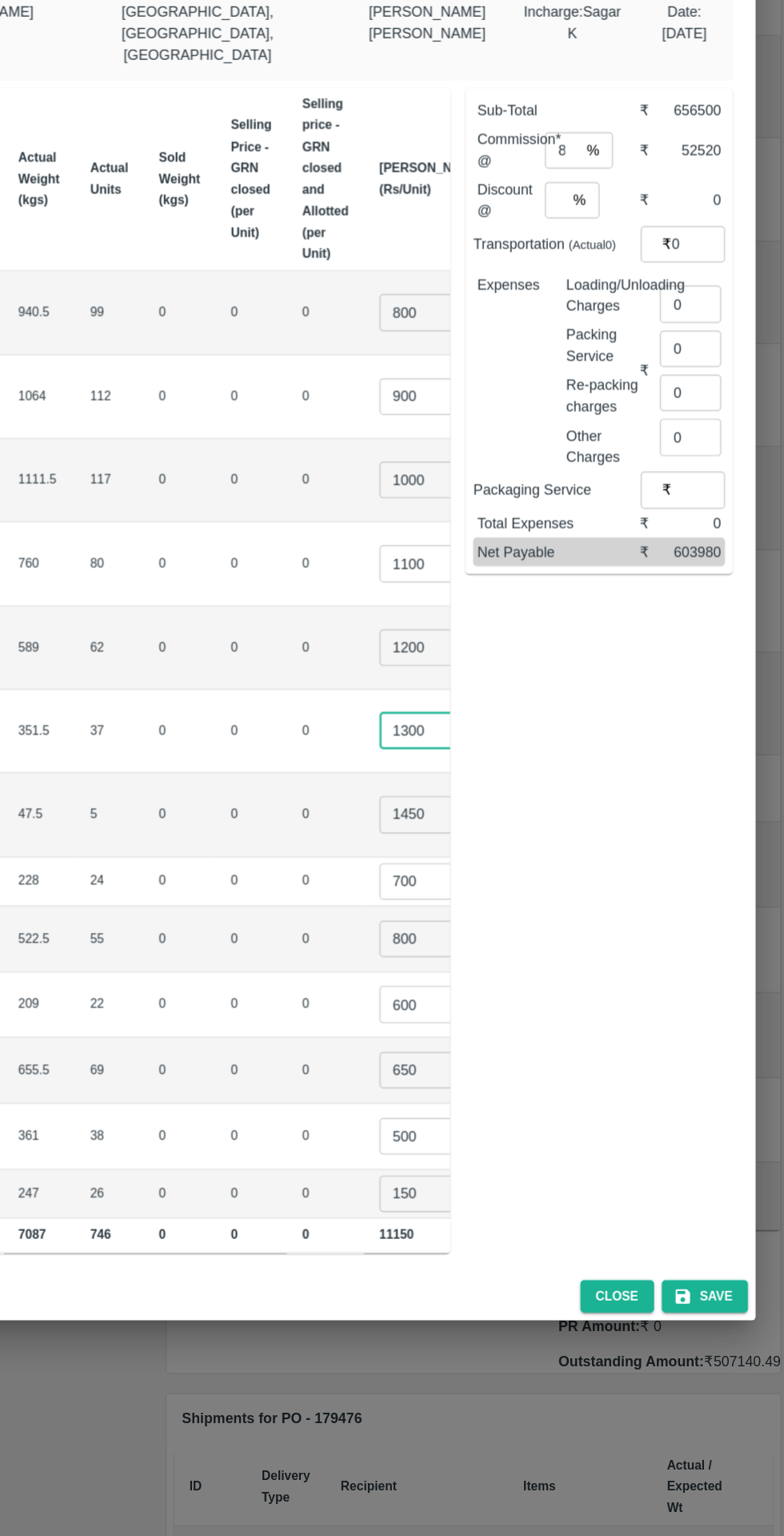
click at [444, 918] on input "1450" at bounding box center [476, 933] width 64 height 30
type input "1480"
click at [641, 838] on div "Sub-Total ₹ 656650 Commission* @ 8 % ​ ₹ 52532 Discount @ % ​ ₹ 0 Transportatio…" at bounding box center [621, 806] width 236 height 985
click at [694, 492] on input "0" at bounding box center [703, 506] width 51 height 30
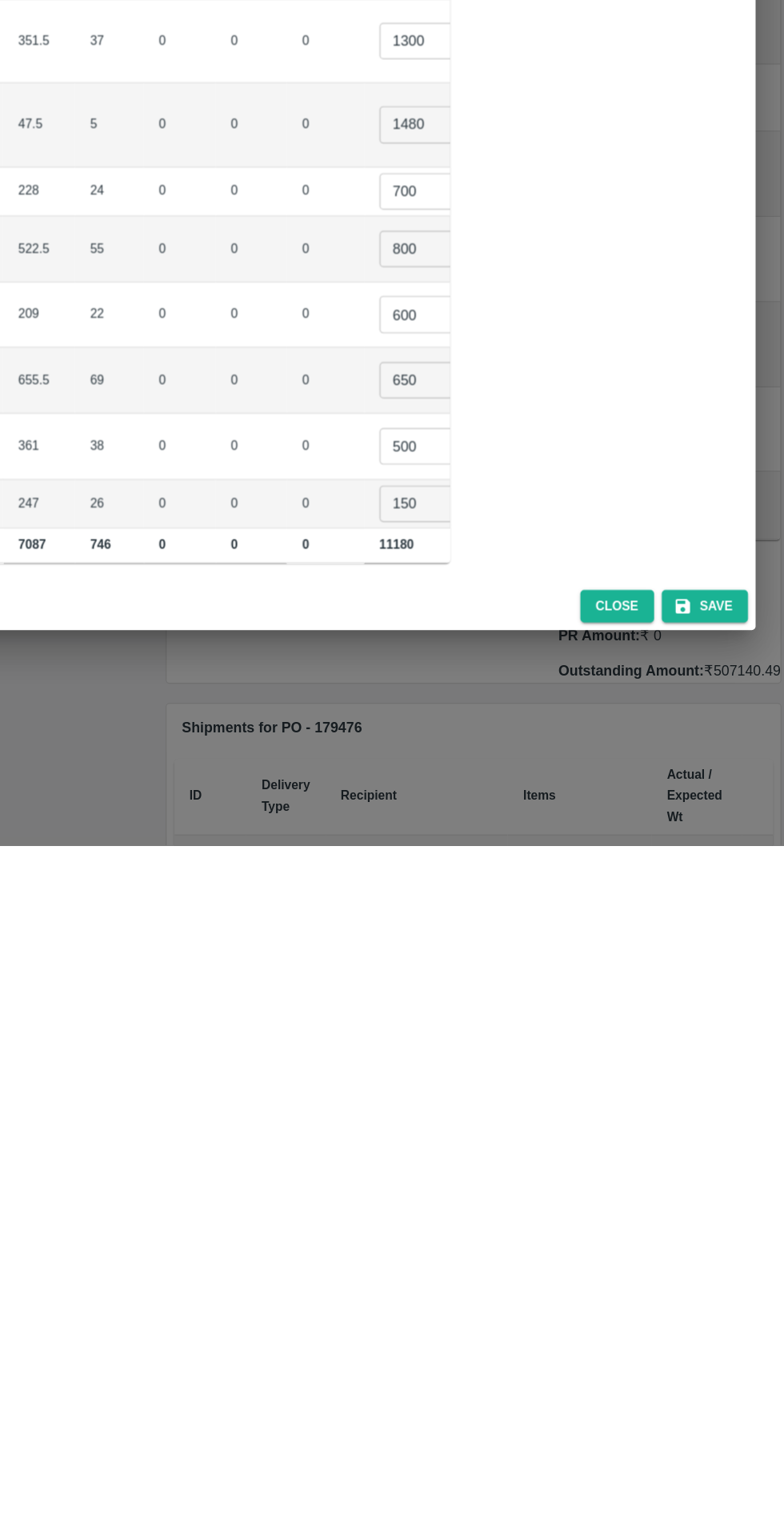
scroll to position [0, 0]
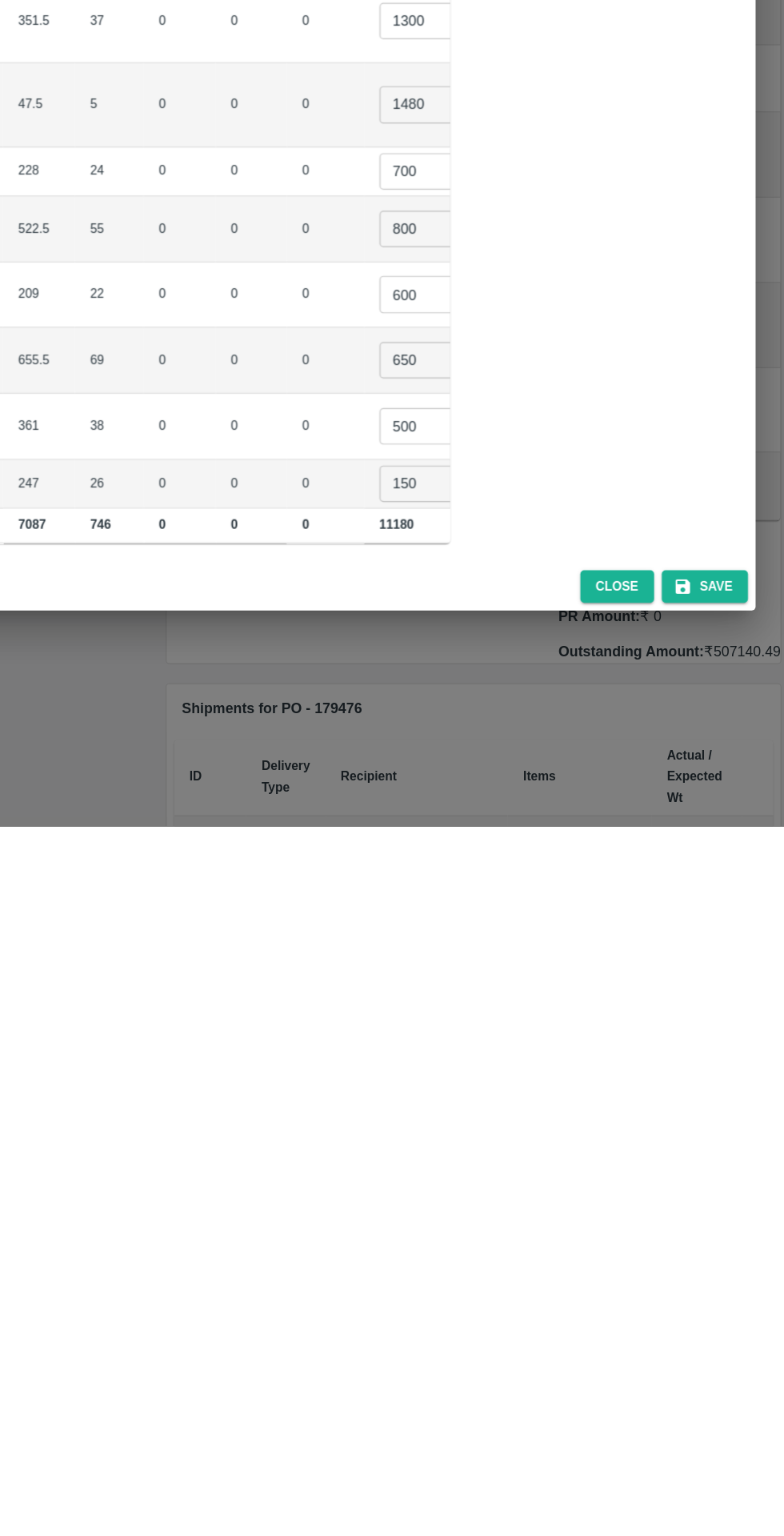
type input "2918"
click at [721, 1330] on button "Save" at bounding box center [715, 1336] width 72 height 28
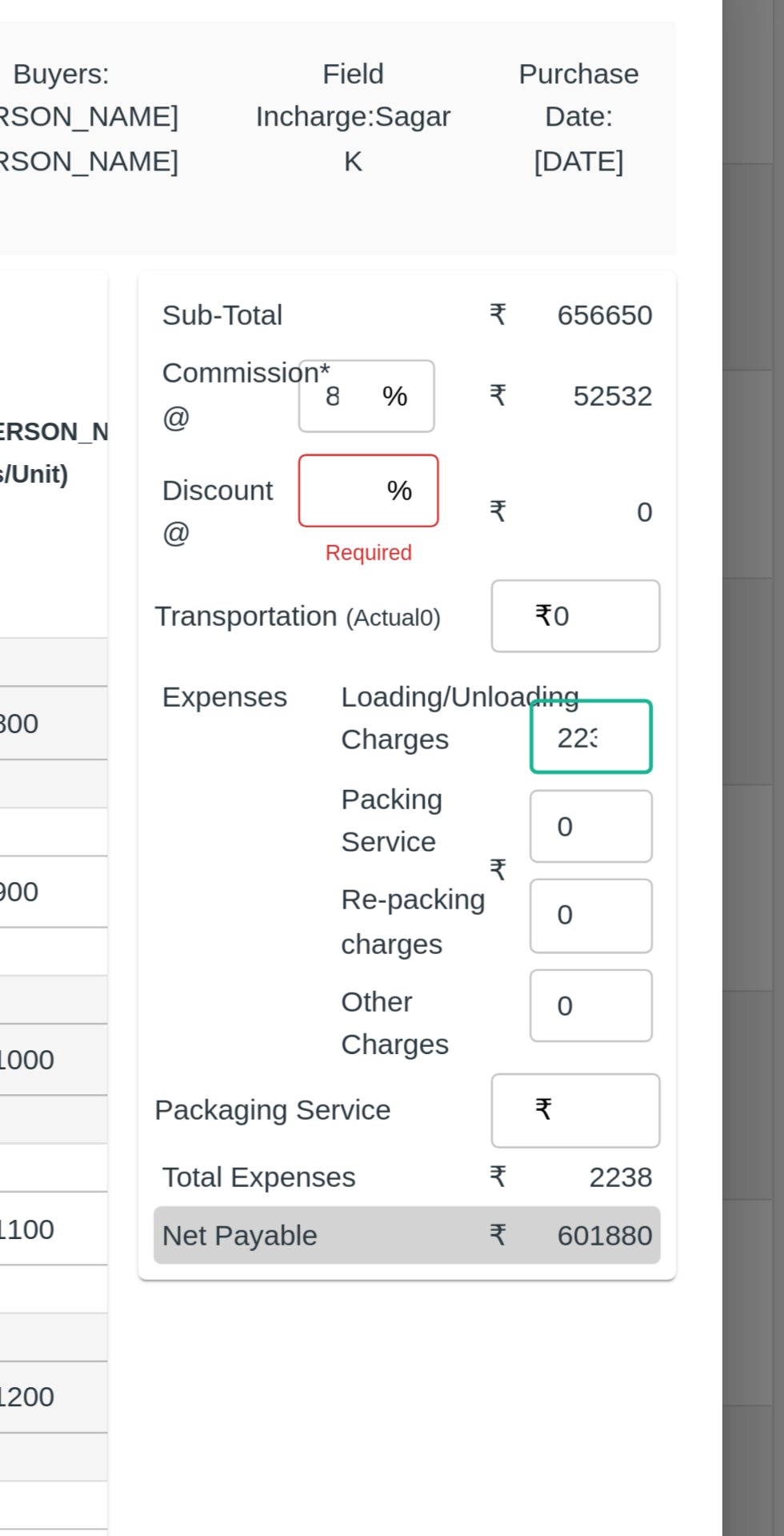
type input "2238"
click at [703, 542] on input "0" at bounding box center [703, 557] width 51 height 30
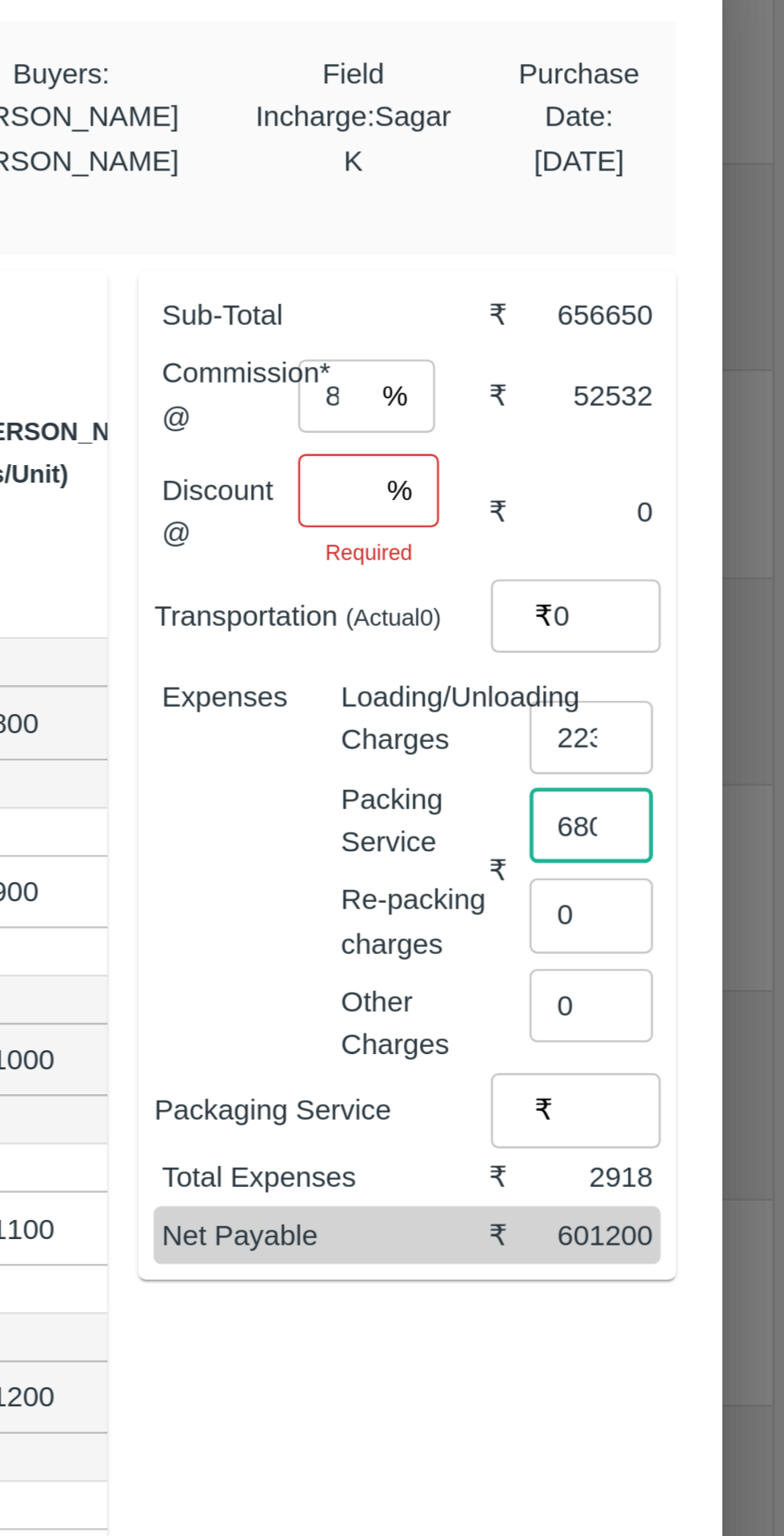
type input "680"
click at [598, 403] on input "number" at bounding box center [597, 417] width 30 height 30
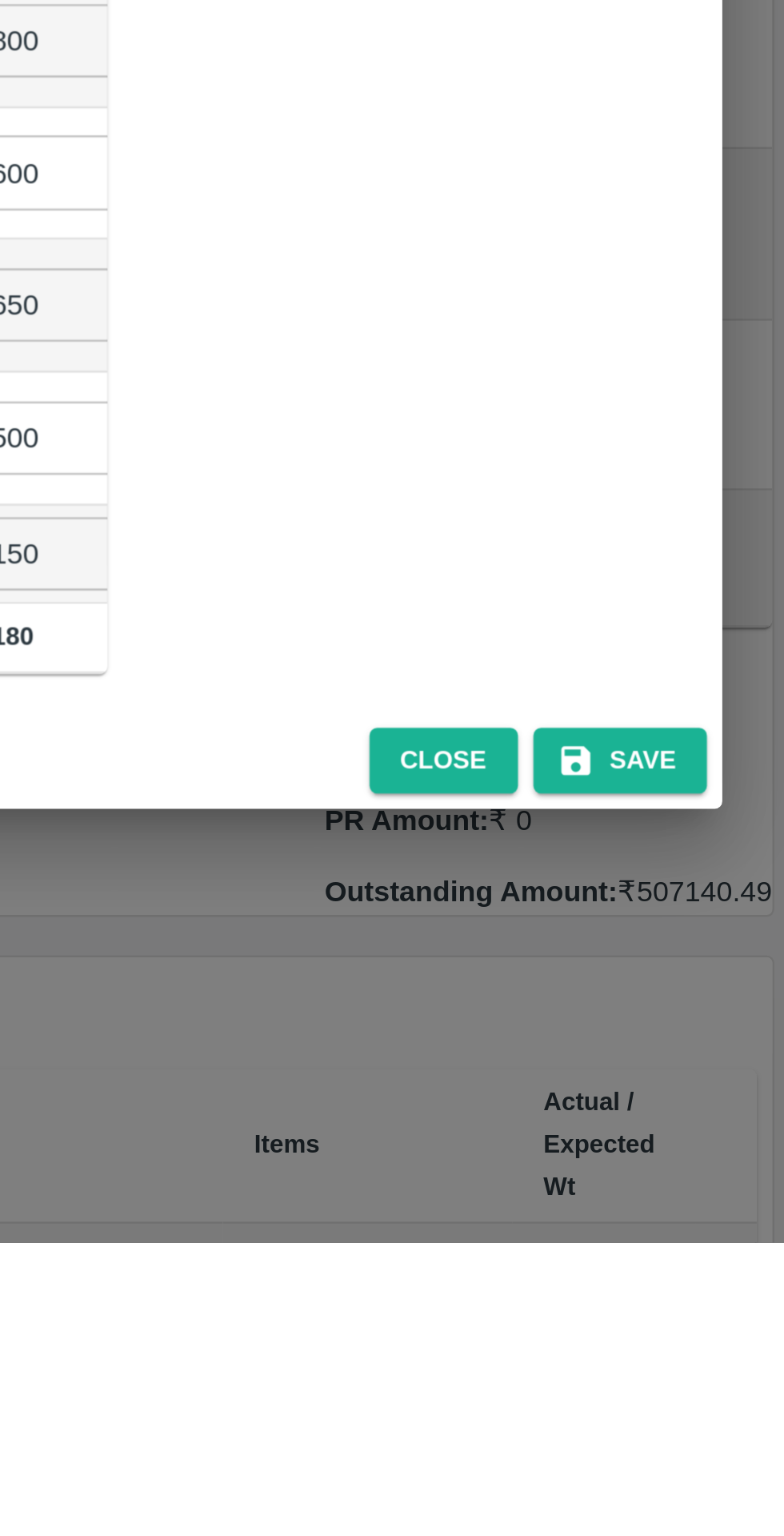
type input "0"
click at [722, 1323] on button "Save" at bounding box center [715, 1336] width 72 height 28
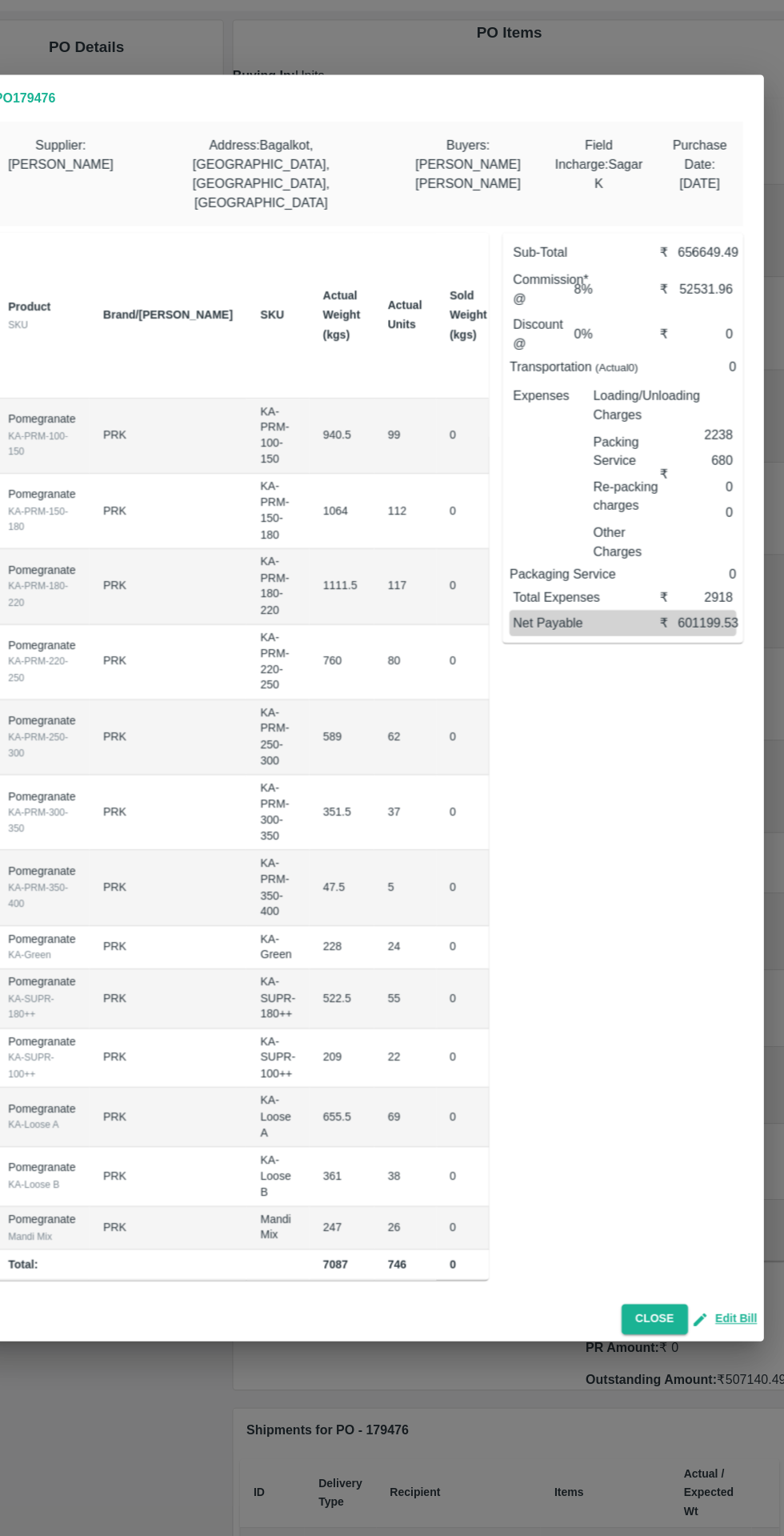
click at [662, 1321] on button "Close" at bounding box center [657, 1335] width 61 height 28
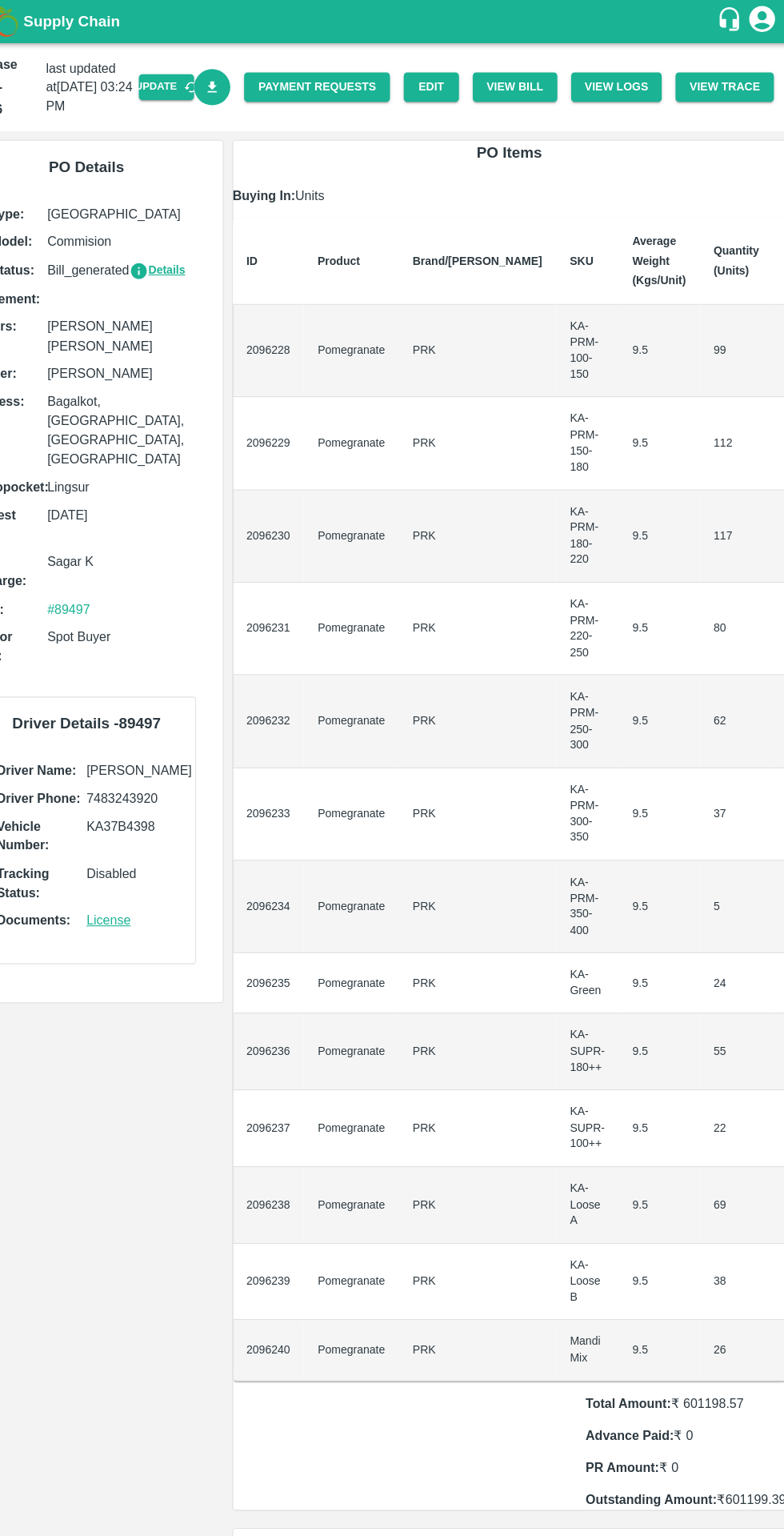
click at [252, 80] on icon "Download Bill" at bounding box center [248, 80] width 9 height 10
click at [252, 81] on icon "Download Bill" at bounding box center [248, 80] width 9 height 10
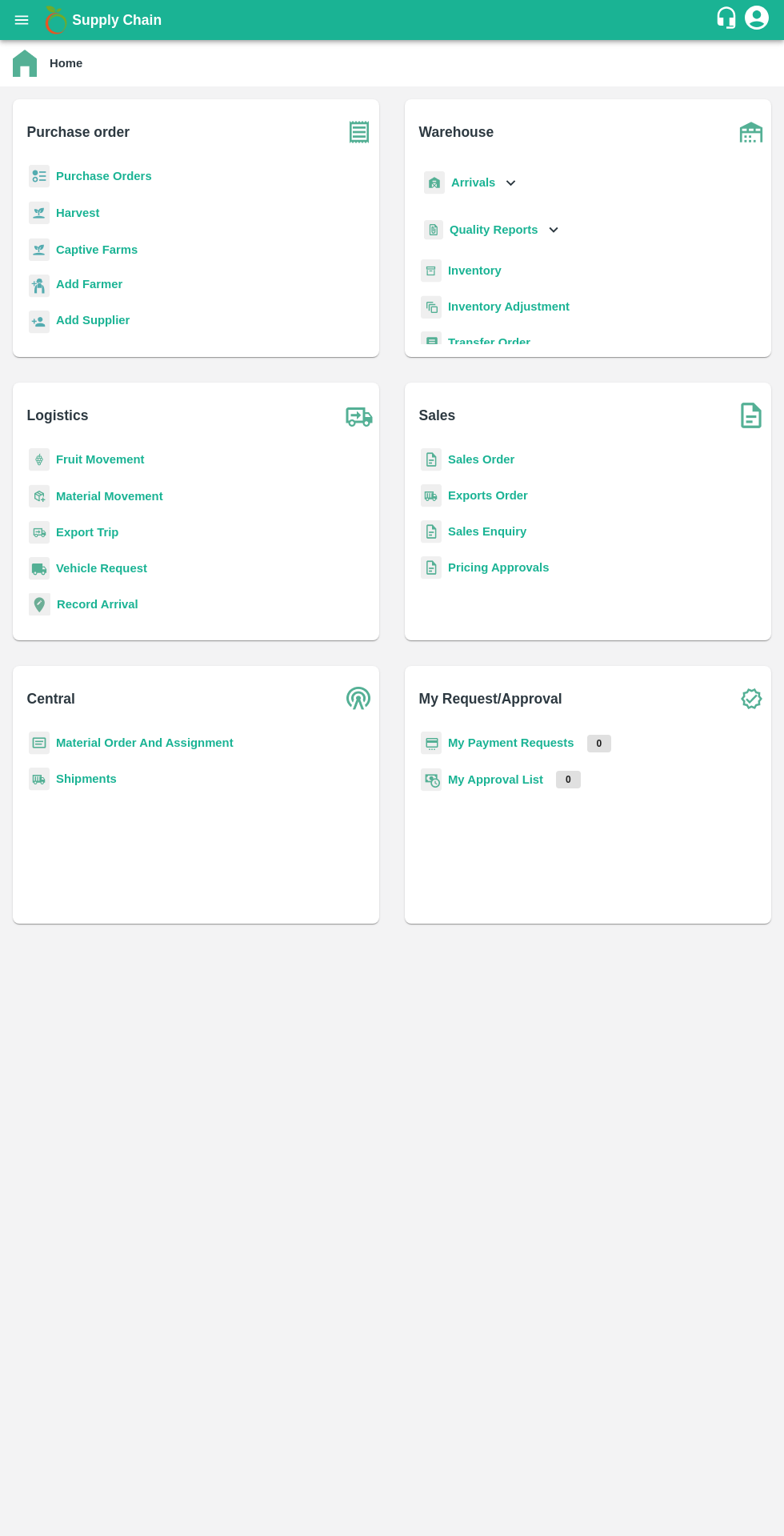
click at [110, 175] on b "Purchase Orders" at bounding box center [103, 176] width 96 height 13
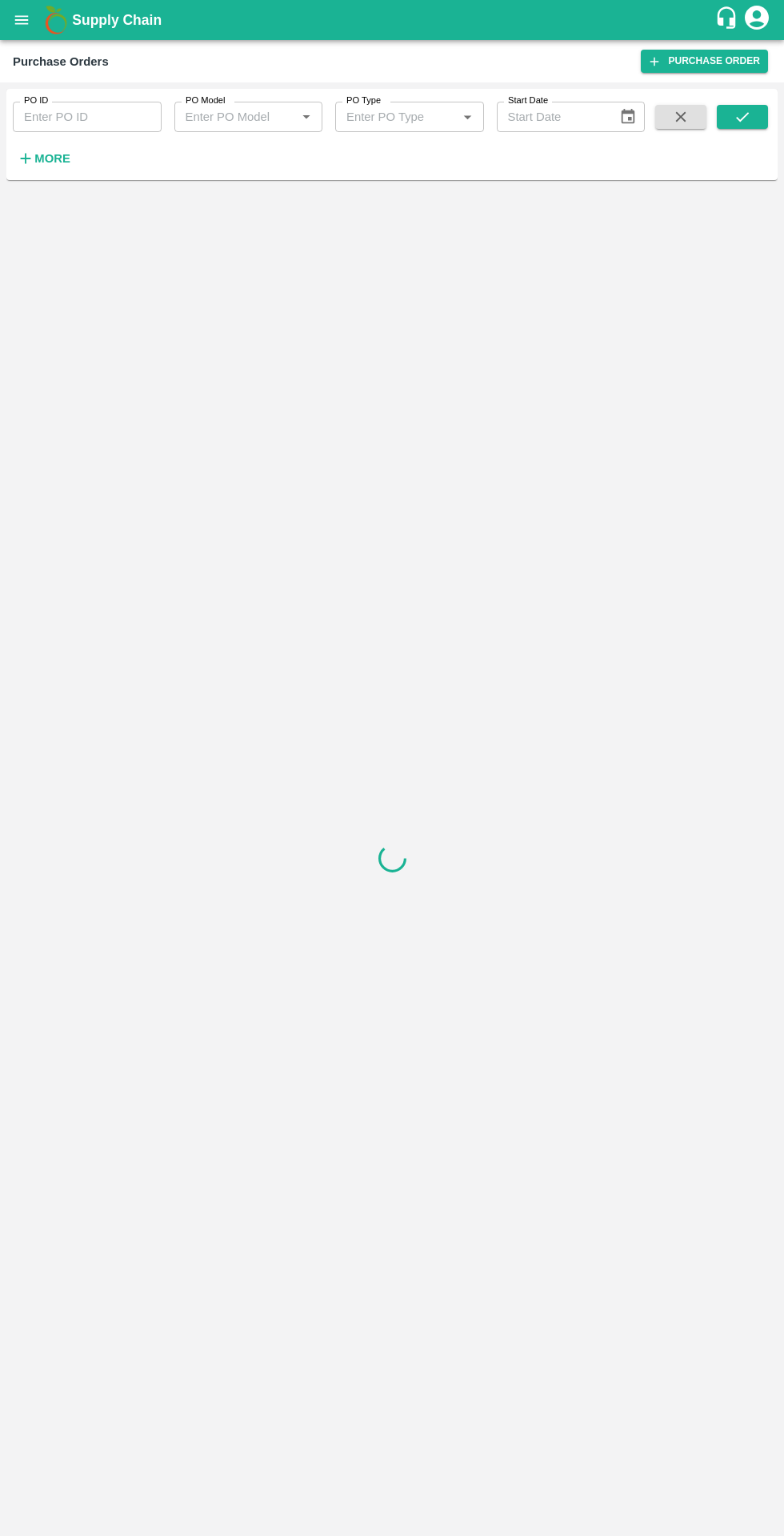
click at [53, 158] on strong "More" at bounding box center [52, 158] width 36 height 13
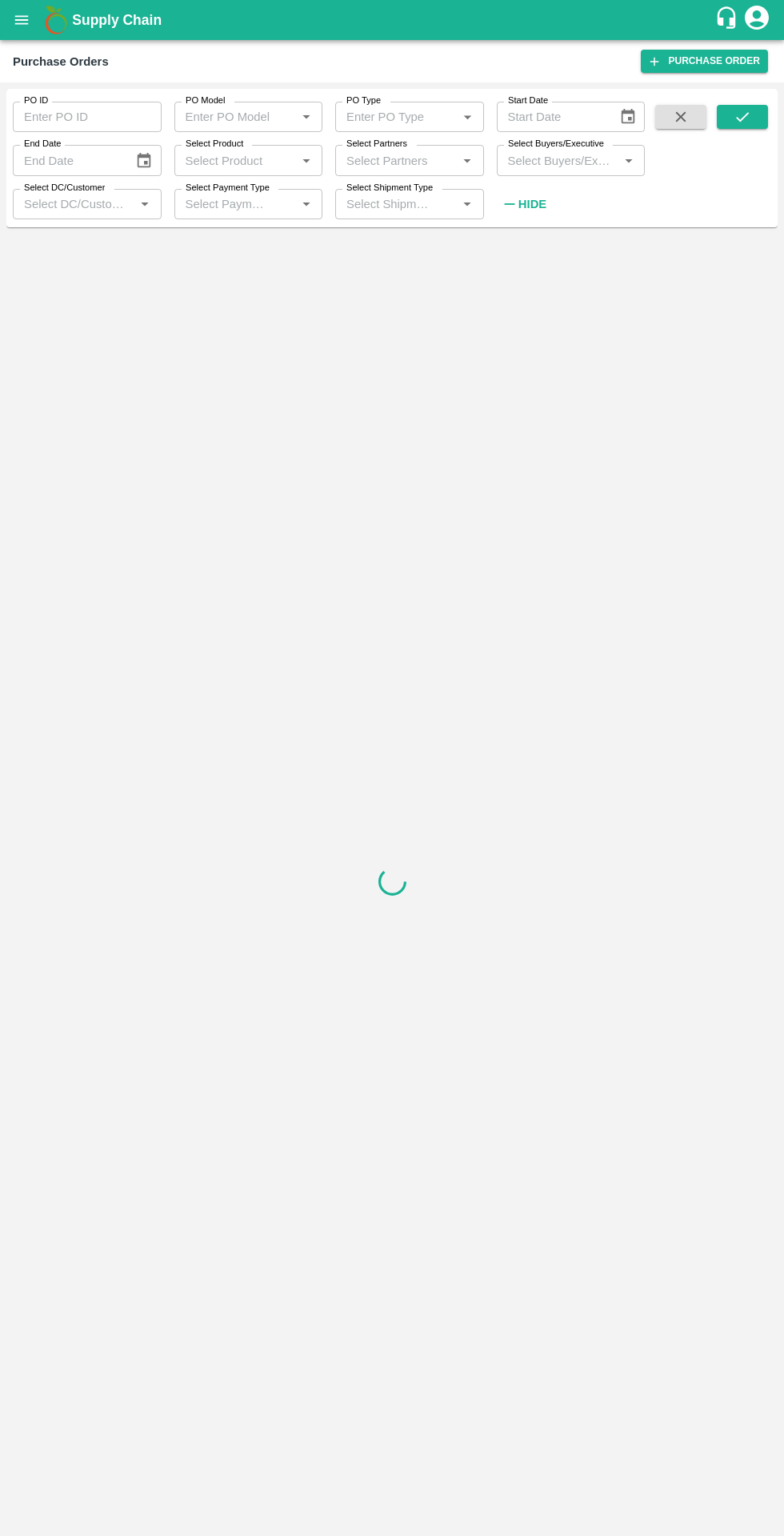
click at [555, 161] on input "Select Buyers/Executive" at bounding box center [557, 160] width 113 height 21
type input "afz"
click at [589, 267] on div "[PERSON_NAME] [PERSON_NAME]" at bounding box center [603, 285] width 98 height 36
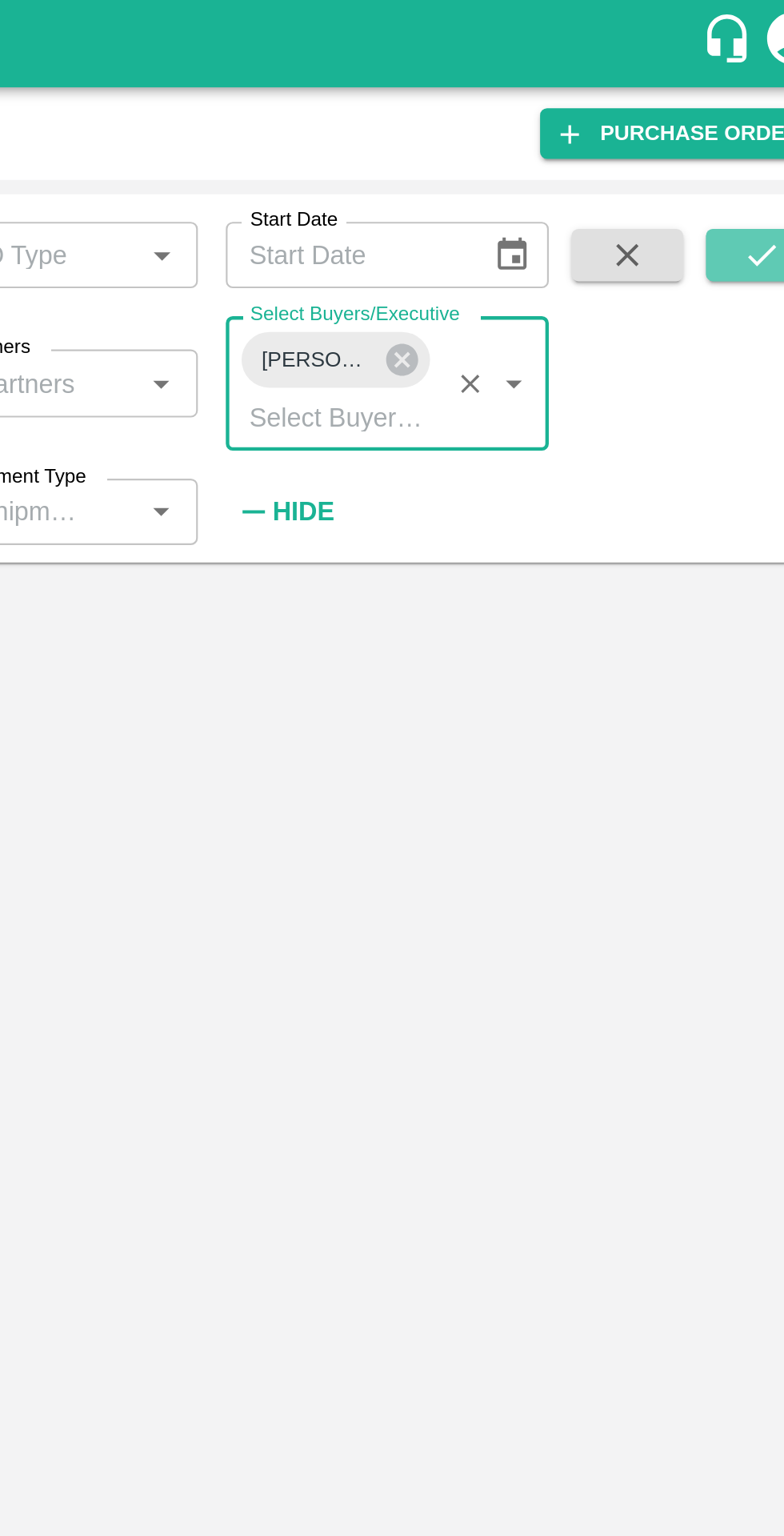
click at [730, 116] on button "submit" at bounding box center [742, 117] width 51 height 24
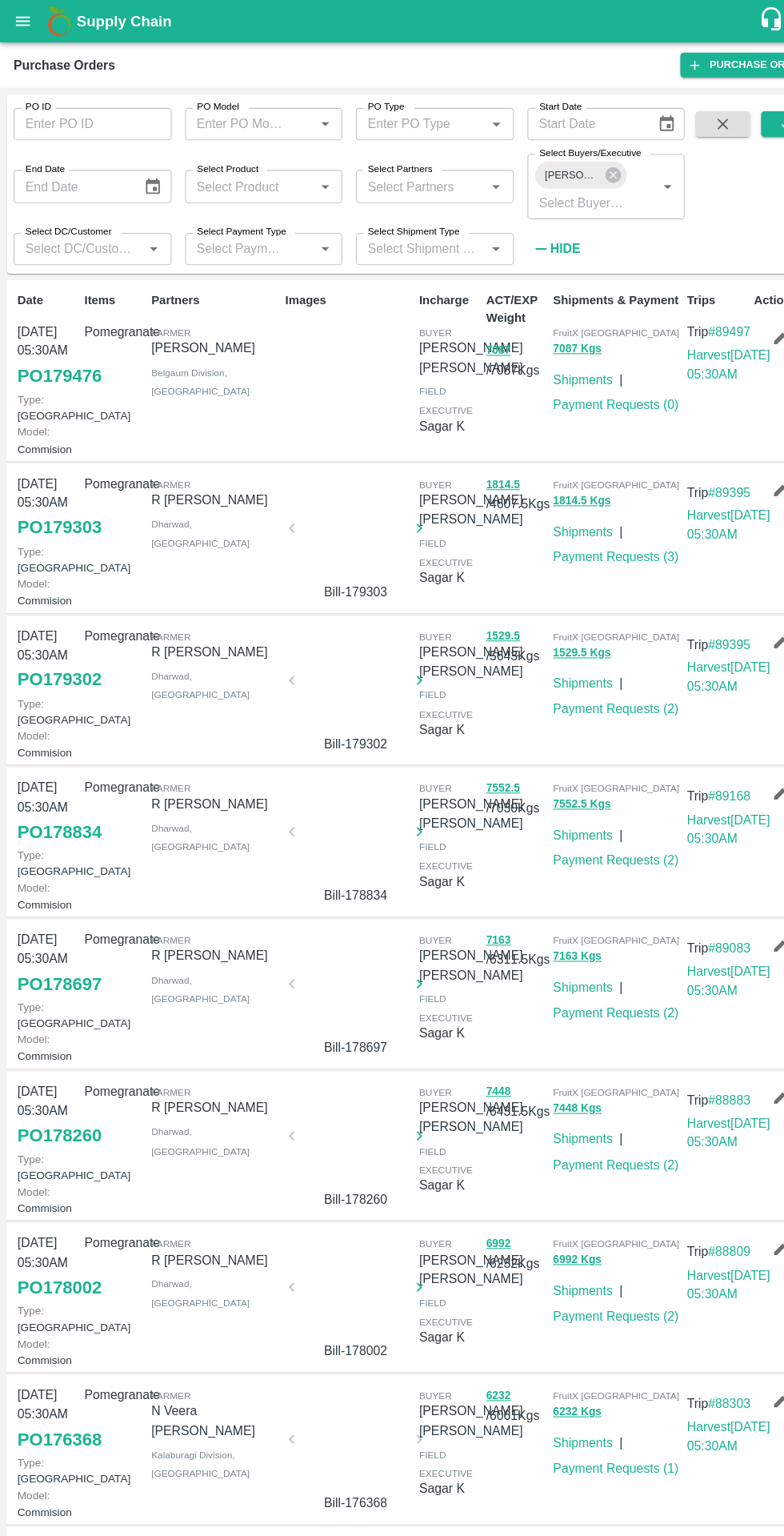
click at [48, 369] on link "PO 179476" at bounding box center [56, 354] width 80 height 28
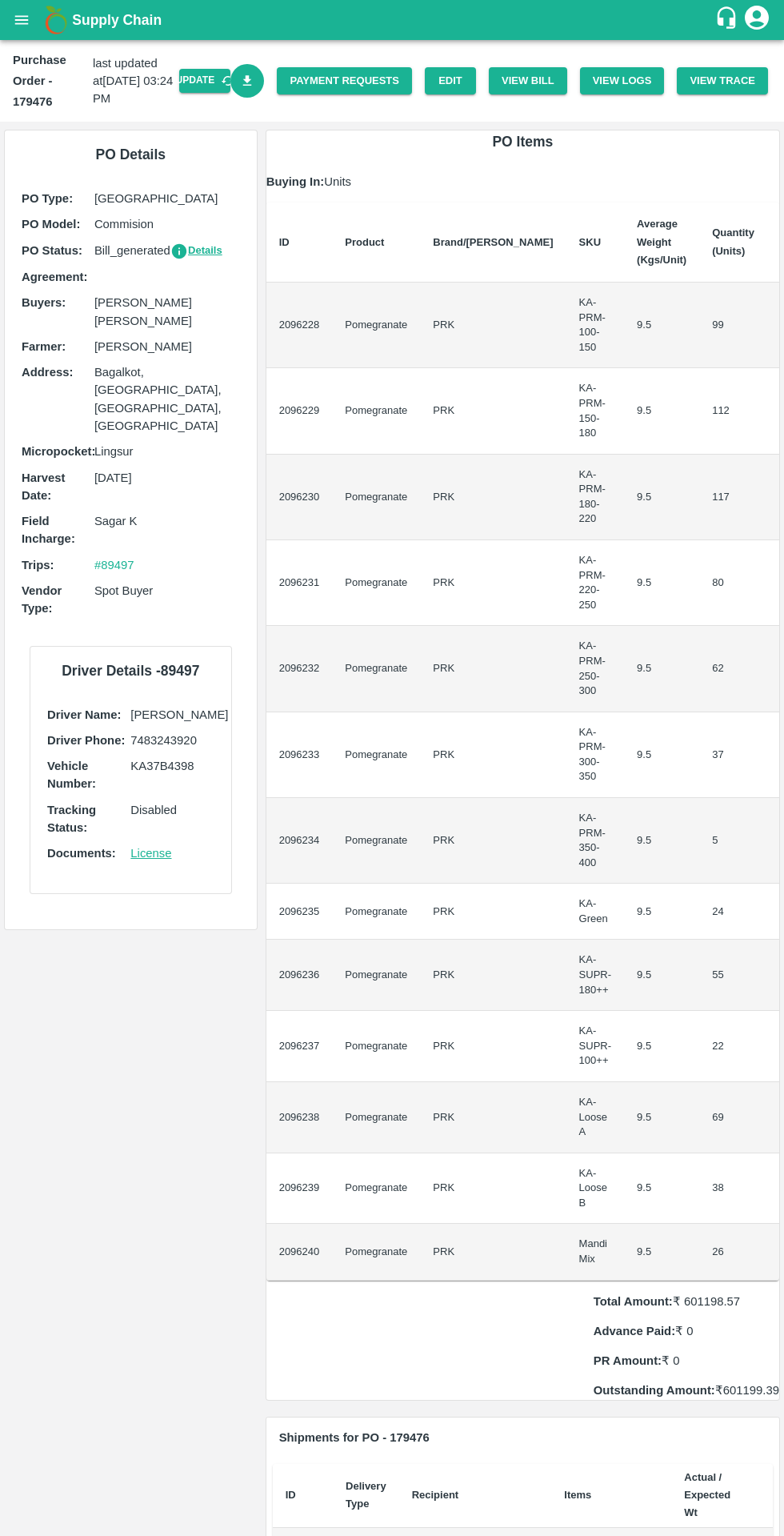
click at [252, 81] on icon "Download Bill" at bounding box center [248, 80] width 9 height 10
click at [264, 94] on link "Download Bill" at bounding box center [248, 81] width 35 height 35
